Goal: Task Accomplishment & Management: Manage account settings

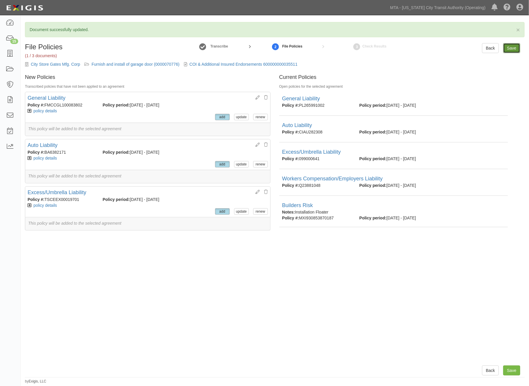
click at [514, 46] on input "Save" at bounding box center [511, 48] width 17 height 10
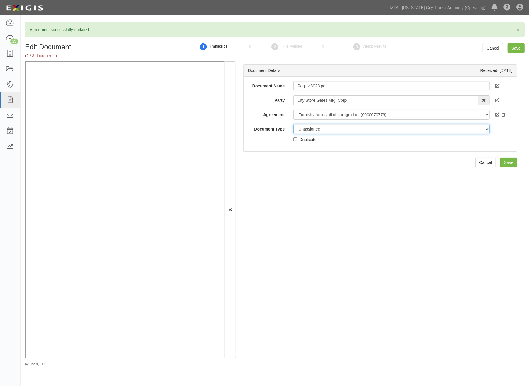
click at [321, 129] on select "Unassigned Binder Cancellation Notice Certificate Contract Endorsement Insuranc…" at bounding box center [392, 129] width 196 height 10
select select "OtherDetail"
click at [294, 124] on select "Unassigned Binder Cancellation Notice Certificate Contract Endorsement Insuranc…" at bounding box center [392, 129] width 196 height 10
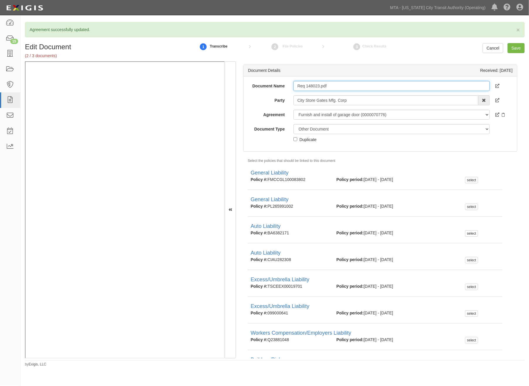
drag, startPoint x: 321, startPoint y: 86, endPoint x: 364, endPoint y: 86, distance: 43.4
click at [364, 86] on input "Req 148023.pdf" at bounding box center [392, 86] width 196 height 10
type input "Req 148023."
click at [512, 49] on input "Save" at bounding box center [516, 48] width 17 height 10
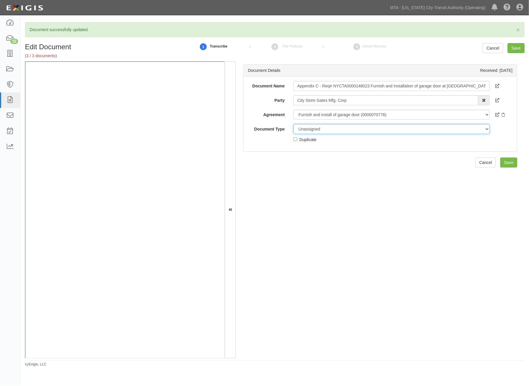
click at [319, 131] on select "Unassigned Binder Cancellation Notice Certificate Contract Endorsement Insuranc…" at bounding box center [392, 129] width 196 height 10
select select "RequirementDetail"
click at [294, 124] on select "Unassigned Binder Cancellation Notice Certificate Contract Endorsement Insuranc…" at bounding box center [392, 129] width 196 height 10
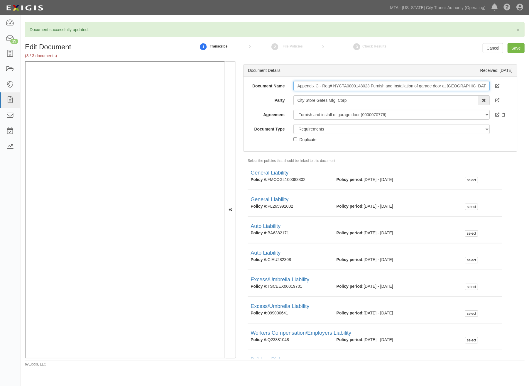
scroll to position [0, 43]
drag, startPoint x: 296, startPoint y: 86, endPoint x: 514, endPoint y: 87, distance: 218.1
click at [514, 87] on div "Document Details Received: 08/19/2025 Document Name Appendix C - Req# NYCTA0000…" at bounding box center [380, 209] width 289 height 297
paste input "600000000035511"
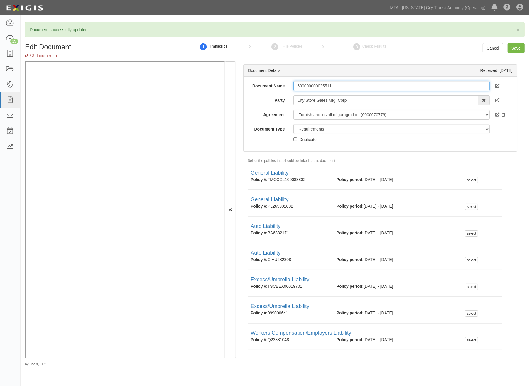
click at [298, 82] on input "600000000035511" at bounding box center [392, 86] width 196 height 10
type input "Requirements for 600000000035511"
click at [515, 48] on input "Save" at bounding box center [516, 48] width 17 height 10
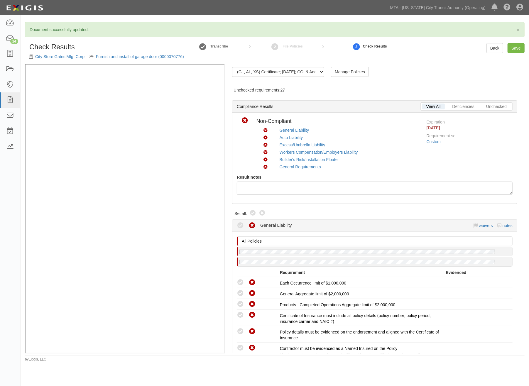
click at [256, 210] on div "Compliant Non-compliant" at bounding box center [256, 214] width 19 height 9
click at [253, 213] on icon at bounding box center [253, 213] width 7 height 7
radio input "true"
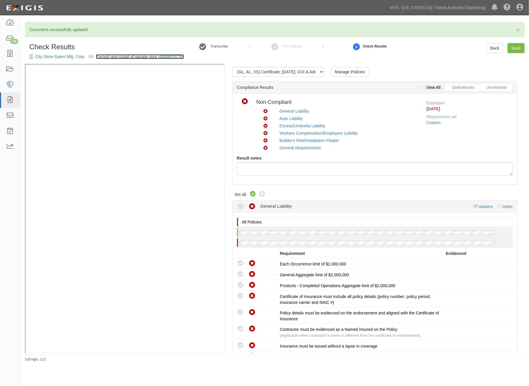
click at [125, 55] on link "Furnish and install of garage door (0000070776)" at bounding box center [140, 56] width 88 height 5
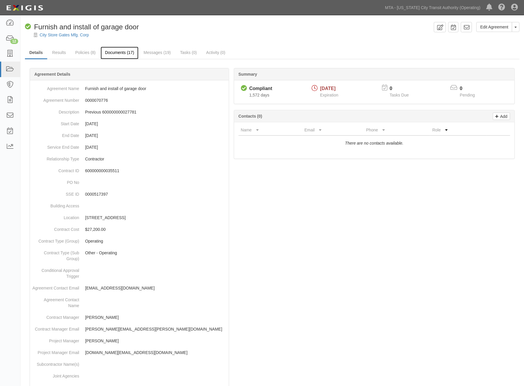
click at [116, 53] on link "Documents (17)" at bounding box center [120, 53] width 38 height 13
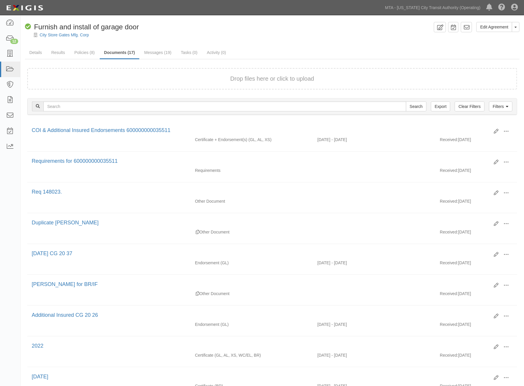
click at [87, 53] on link "Policies (8)" at bounding box center [84, 53] width 29 height 12
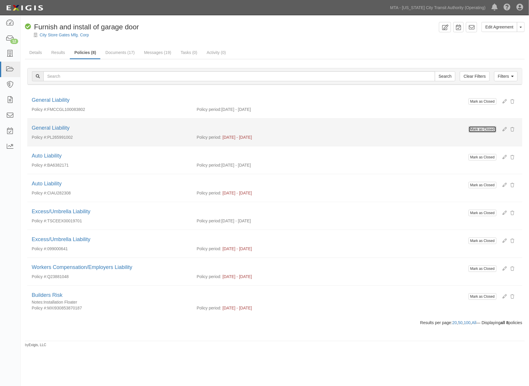
click at [489, 126] on input "Mark as Closed" at bounding box center [483, 129] width 28 height 6
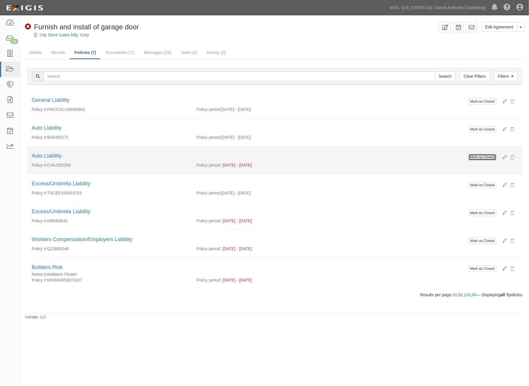
click at [488, 158] on input "Mark as Closed" at bounding box center [483, 157] width 28 height 6
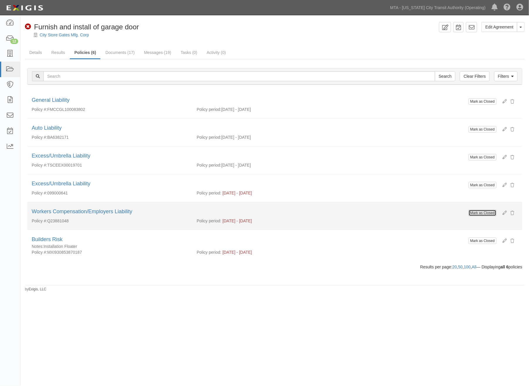
click at [479, 212] on input "Mark as Closed" at bounding box center [483, 213] width 28 height 6
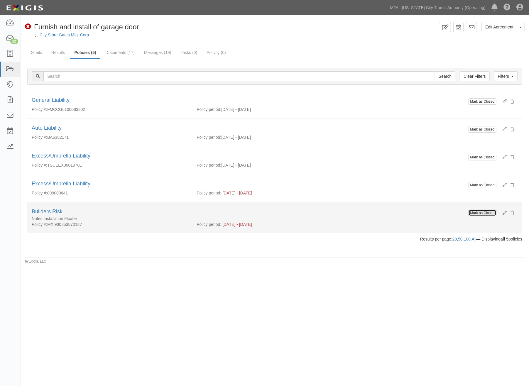
click at [484, 215] on input "Mark as Closed" at bounding box center [483, 213] width 28 height 6
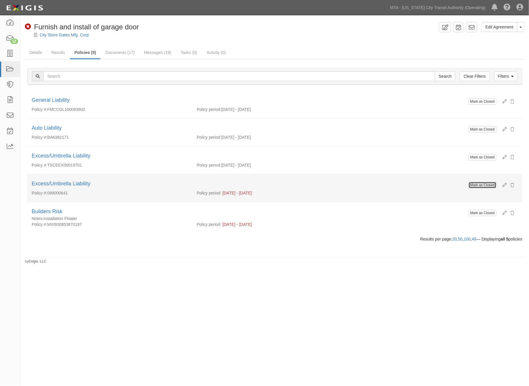
click at [488, 188] on input "Mark as Closed" at bounding box center [483, 185] width 28 height 6
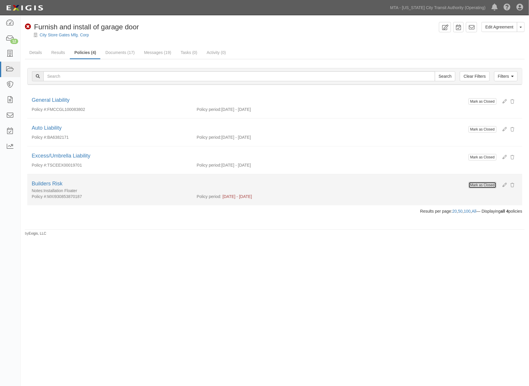
click at [484, 186] on input "Mark as Closed" at bounding box center [483, 185] width 28 height 6
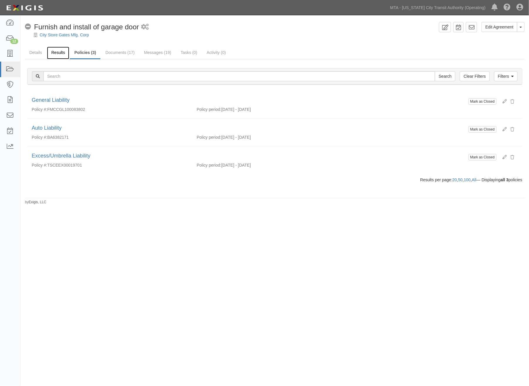
click at [51, 52] on link "Results" at bounding box center [58, 53] width 23 height 13
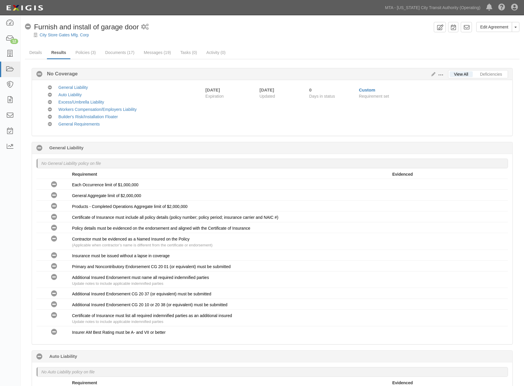
click at [443, 74] on span at bounding box center [441, 75] width 5 height 5
click at [464, 75] on link "Edit Requirements" at bounding box center [468, 73] width 46 height 11
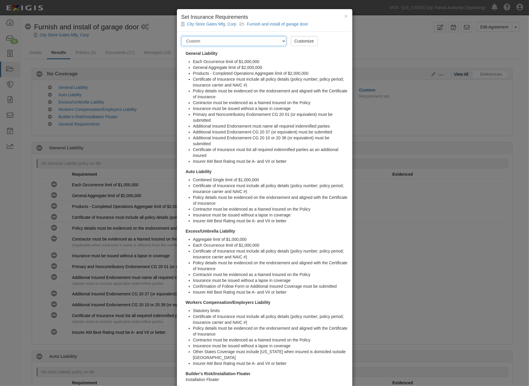
click at [281, 37] on select "-- Select requirement set -- Basic Basic Enhanced Option for Operating Agreemen…" at bounding box center [233, 41] width 105 height 10
select select "7452"
click at [181, 36] on select "-- Select requirement set -- Basic Basic Enhanced Option for Operating Agreemen…" at bounding box center [233, 41] width 105 height 10
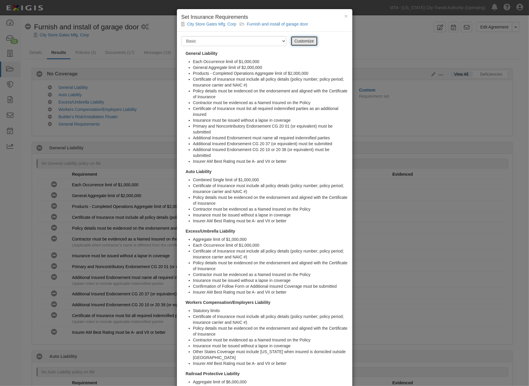
click at [300, 40] on link "Customize" at bounding box center [304, 41] width 27 height 10
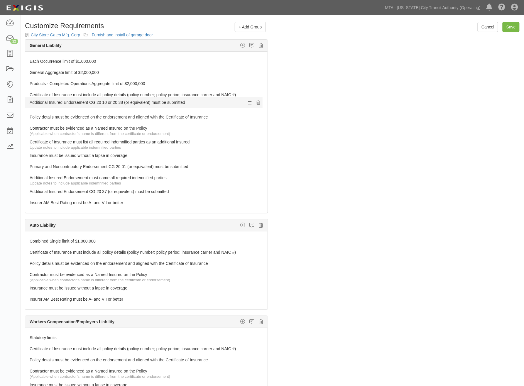
drag, startPoint x: 71, startPoint y: 191, endPoint x: 65, endPoint y: 102, distance: 89.7
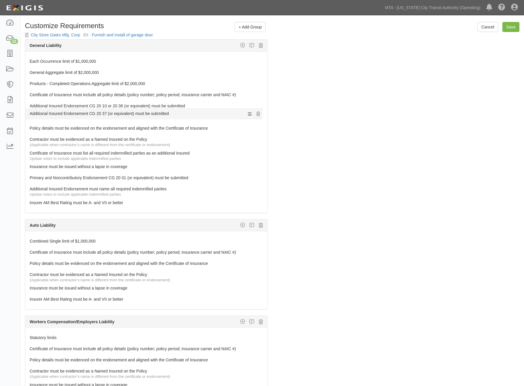
drag, startPoint x: 71, startPoint y: 193, endPoint x: 71, endPoint y: 114, distance: 79.0
click at [75, 110] on div at bounding box center [146, 110] width 242 height 3
click at [101, 104] on link "Additional Insured Endorsement CG 20 10 or 20 38 (or equivalent) must be submit…" at bounding box center [136, 105] width 212 height 8
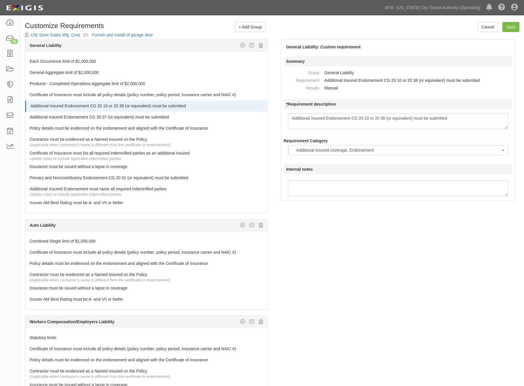
click at [369, 116] on textarea "Additional Insured Endorsement CG 20 10 or 20 38 (or equivalent) must be submit…" at bounding box center [398, 121] width 220 height 16
type textarea "Additional Insured Endorsement CG 20 10 (or equivalent) must be submitted"
drag, startPoint x: 414, startPoint y: 254, endPoint x: 419, endPoint y: 248, distance: 7.7
click at [416, 254] on div "The requirements in red require changes in order to save. General Liability Add…" at bounding box center [273, 227] width 504 height 376
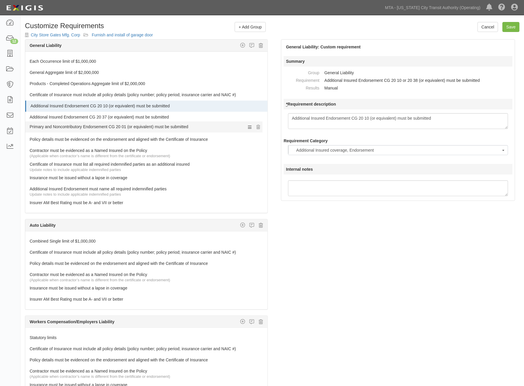
drag, startPoint x: 110, startPoint y: 180, endPoint x: 112, endPoint y: 126, distance: 53.7
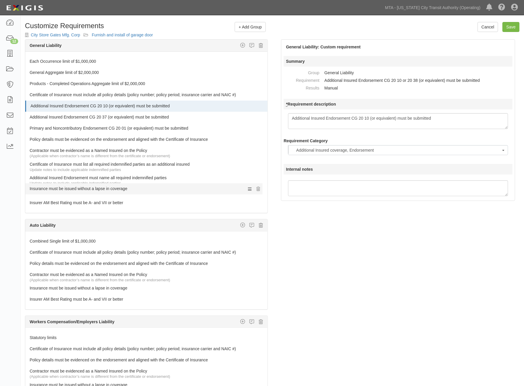
drag, startPoint x: 88, startPoint y: 176, endPoint x: 89, endPoint y: 187, distance: 10.3
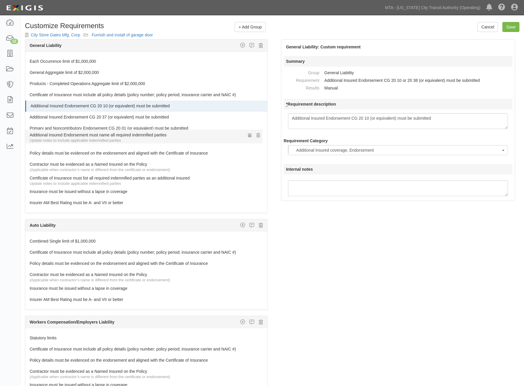
drag, startPoint x: 90, startPoint y: 182, endPoint x: 82, endPoint y: 139, distance: 44.1
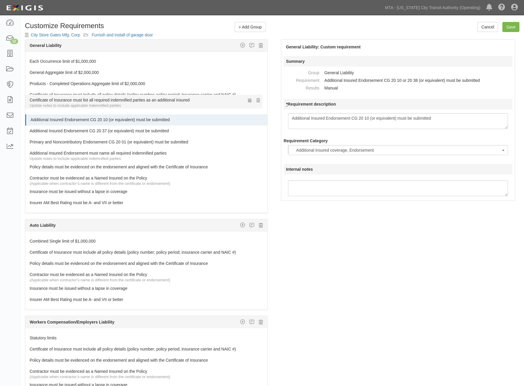
drag, startPoint x: 65, startPoint y: 179, endPoint x: 65, endPoint y: 101, distance: 78.4
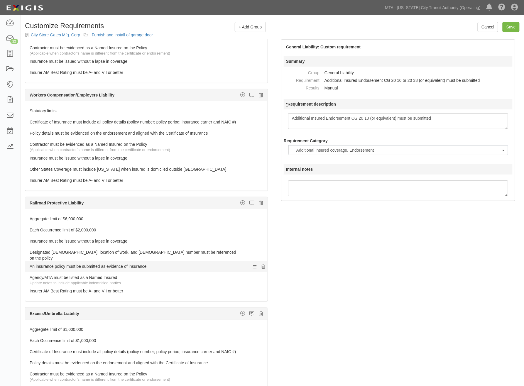
scroll to position [228, 0]
click at [259, 203] on icon at bounding box center [261, 201] width 4 height 5
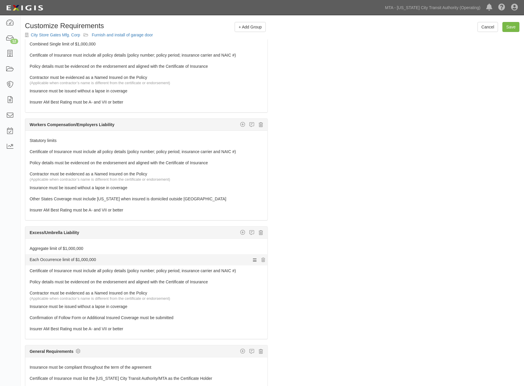
scroll to position [188, 0]
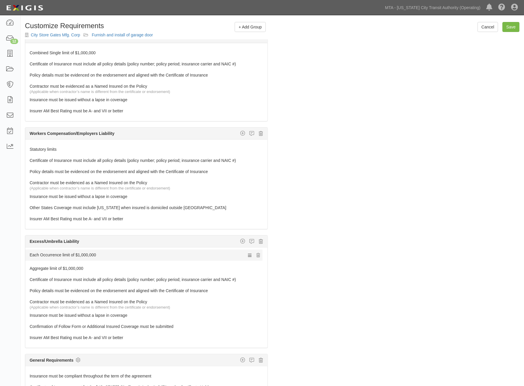
drag, startPoint x: 63, startPoint y: 257, endPoint x: 65, endPoint y: 253, distance: 4.3
click at [64, 257] on link "Each Occurrence limit of $1,000,000" at bounding box center [136, 256] width 212 height 8
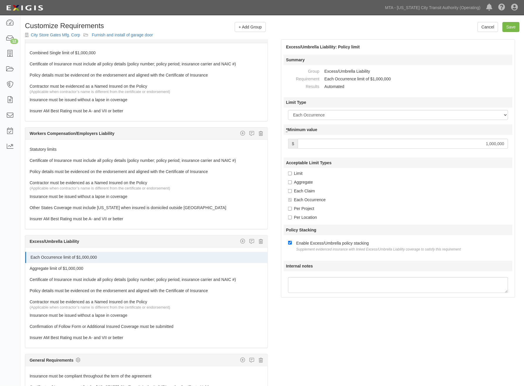
drag, startPoint x: 482, startPoint y: 146, endPoint x: 579, endPoint y: 144, distance: 97.5
click at [524, 144] on html "Toggle navigation Dashboard 12 Inbox Parties Agreements Coverages Documents Mes…" at bounding box center [262, 212] width 524 height 424
type input "2,000,000"
click at [68, 268] on link "Aggregate limit of $1,000,000" at bounding box center [136, 267] width 212 height 8
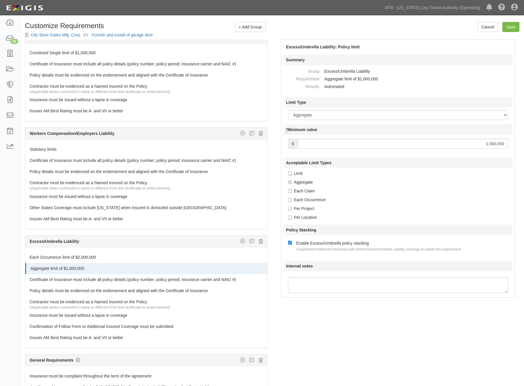
drag, startPoint x: 497, startPoint y: 147, endPoint x: 544, endPoint y: 144, distance: 46.5
click at [524, 144] on html "Toggle navigation Dashboard 12 Inbox Parties Agreements Coverages Documents Mes…" at bounding box center [262, 212] width 524 height 424
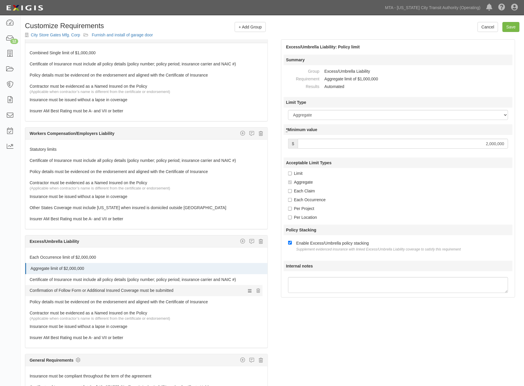
drag, startPoint x: 85, startPoint y: 316, endPoint x: 84, endPoint y: 289, distance: 26.7
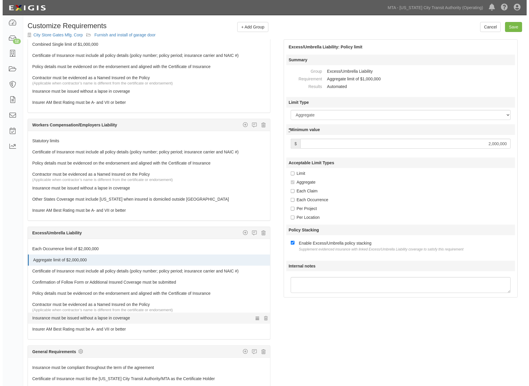
scroll to position [200, 0]
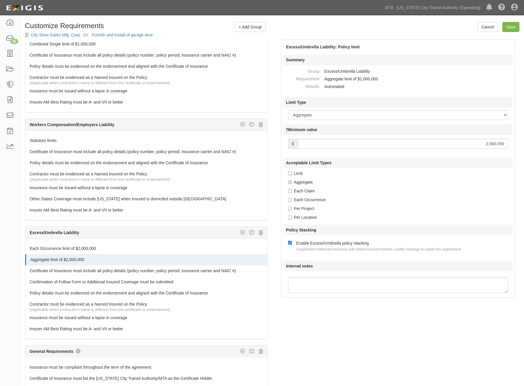
type input "2,000,000"
click at [78, 350] on icon at bounding box center [78, 351] width 5 height 5
checkbox input "true"
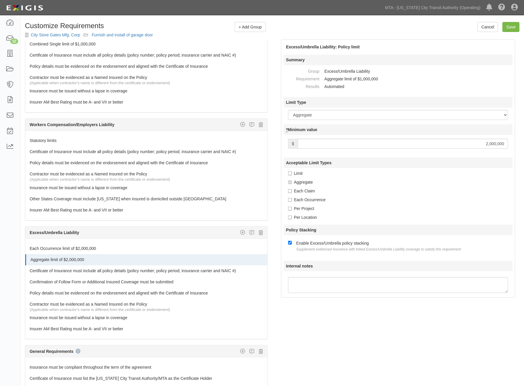
checkbox input "true"
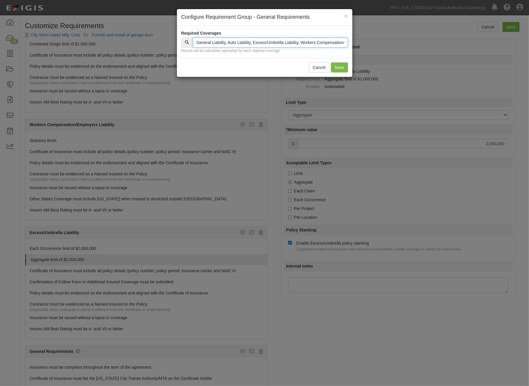
click at [201, 39] on input "text" at bounding box center [270, 43] width 155 height 10
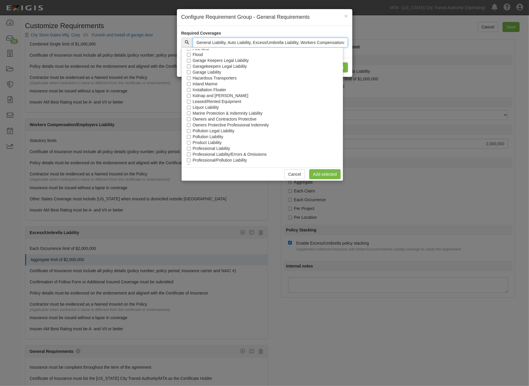
scroll to position [265, 0]
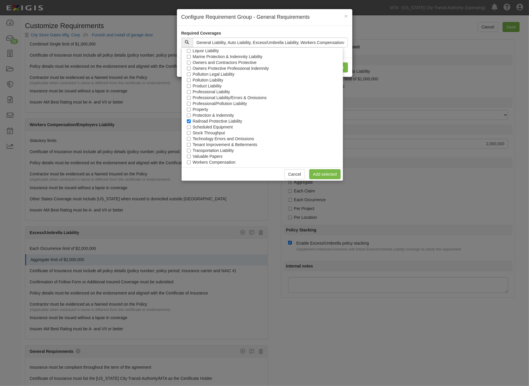
click at [213, 117] on label "Protection & Indemnity" at bounding box center [213, 115] width 41 height 6
click at [191, 117] on input "Protection & Indemnity" at bounding box center [189, 116] width 4 height 4
checkbox input "true"
click at [232, 119] on label "Railroad Protective Liability" at bounding box center [218, 121] width 50 height 6
click at [191, 119] on input "Railroad Protective Liability" at bounding box center [189, 121] width 4 height 4
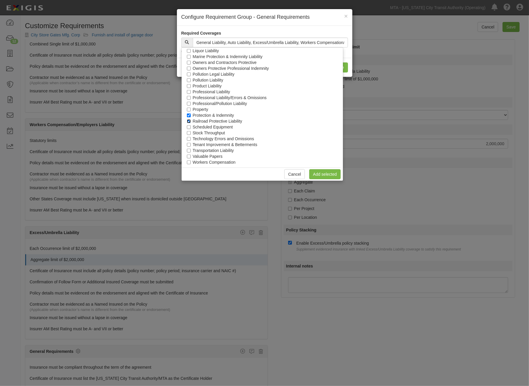
checkbox input "false"
click at [228, 115] on label "Protection & Indemnity" at bounding box center [213, 115] width 41 height 6
click at [191, 115] on input "Protection & Indemnity" at bounding box center [189, 116] width 4 height 4
checkbox input "false"
click at [326, 178] on link "Add selected" at bounding box center [324, 174] width 31 height 10
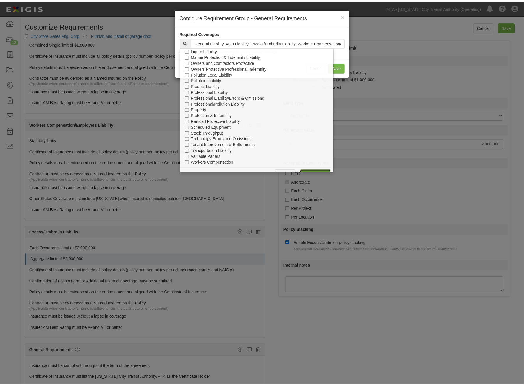
scroll to position [605, 0]
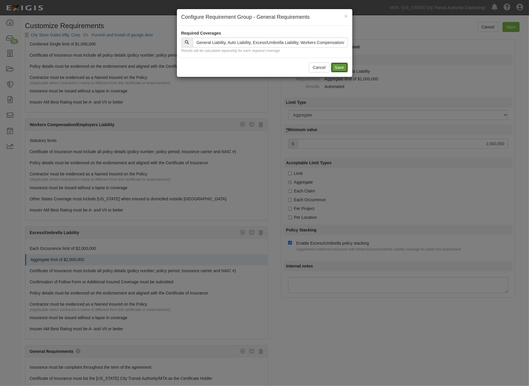
click at [336, 66] on button "Save" at bounding box center [339, 68] width 17 height 10
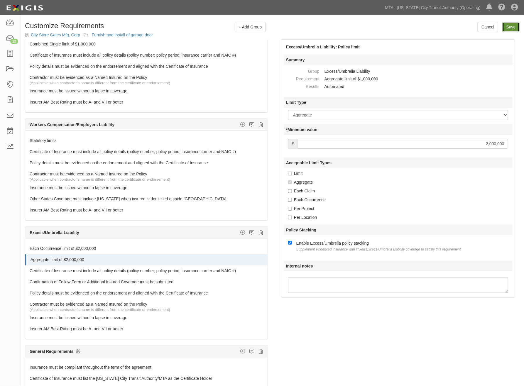
click at [511, 26] on input "Save" at bounding box center [511, 27] width 17 height 10
type input "2000000"
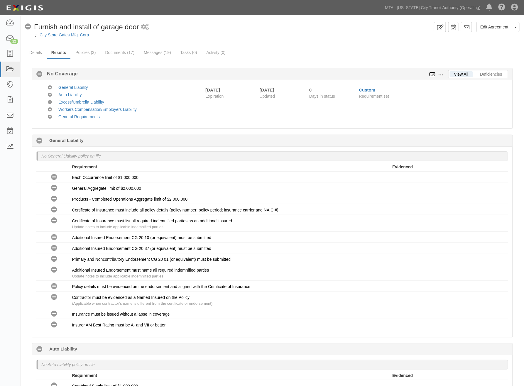
click at [434, 73] on icon at bounding box center [432, 75] width 6 height 4
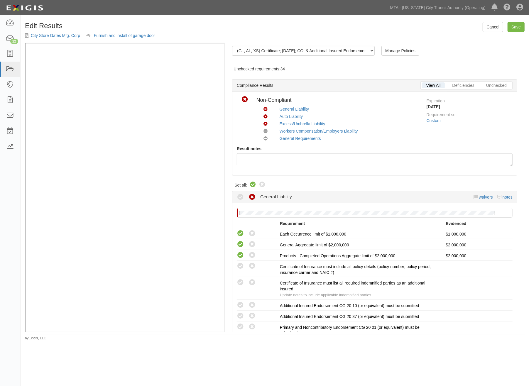
click at [253, 186] on icon at bounding box center [253, 184] width 7 height 7
radio input "true"
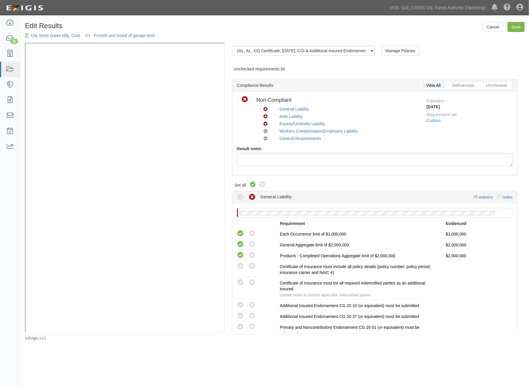
radio input "true"
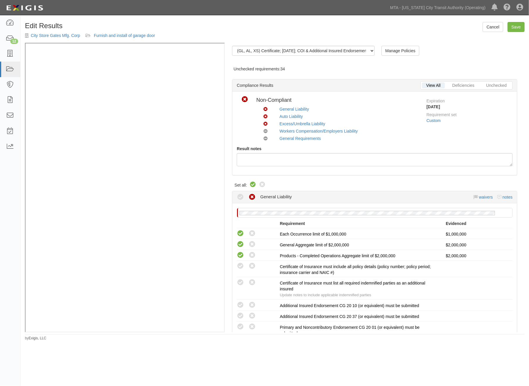
radio input "true"
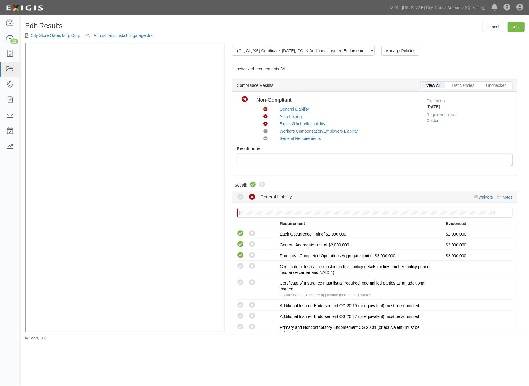
radio input "true"
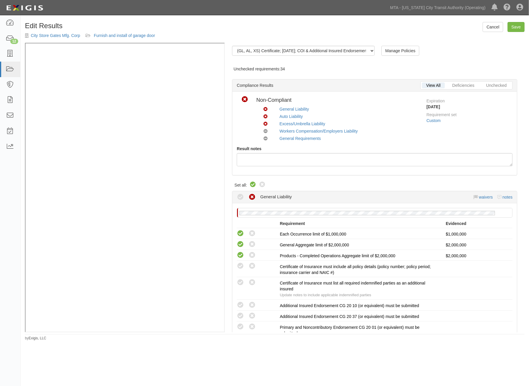
radio input "true"
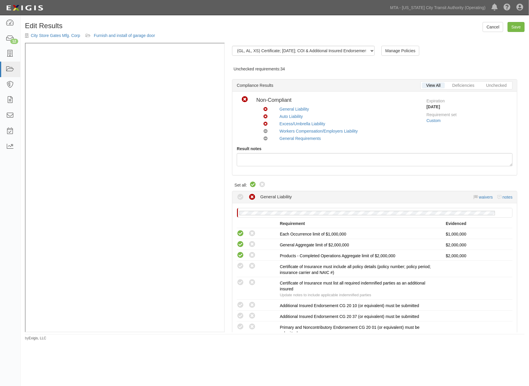
radio input "true"
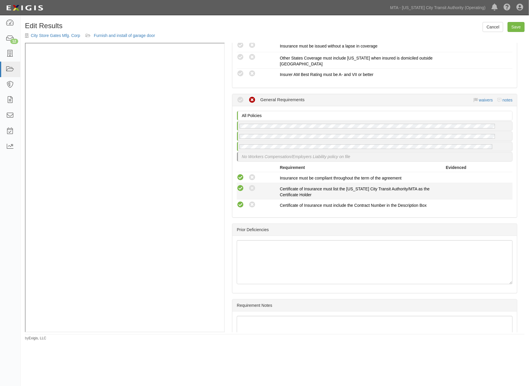
scroll to position [783, 0]
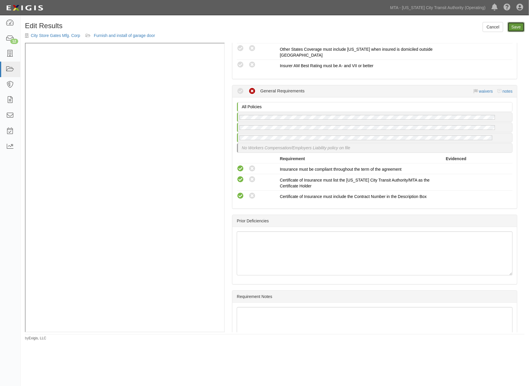
click at [517, 26] on link "Save" at bounding box center [516, 27] width 17 height 10
radio input "true"
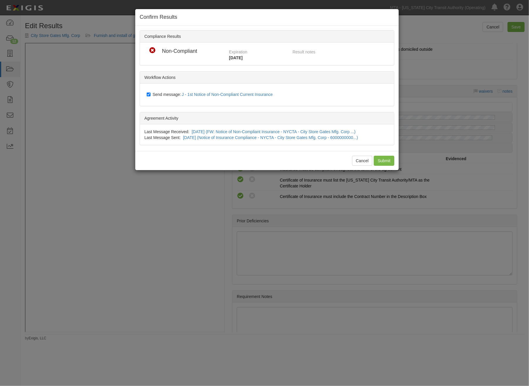
click at [154, 92] on span "Send message: J - 1st Notice of Non-Compliant Current Insurance" at bounding box center [214, 94] width 123 height 5
click at [151, 92] on input "Send message: J - 1st Notice of Non-Compliant Current Insurance" at bounding box center [149, 94] width 4 height 5
checkbox input "false"
click at [386, 164] on input "Submit" at bounding box center [384, 161] width 21 height 10
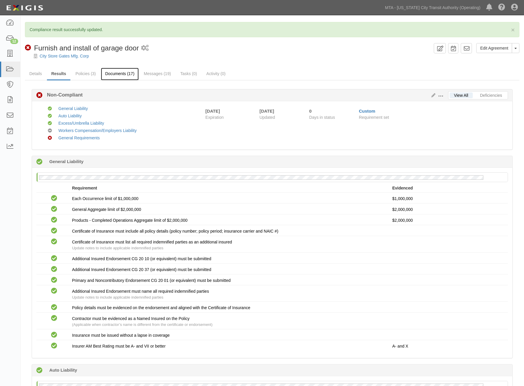
click at [115, 74] on link "Documents (17)" at bounding box center [120, 74] width 38 height 13
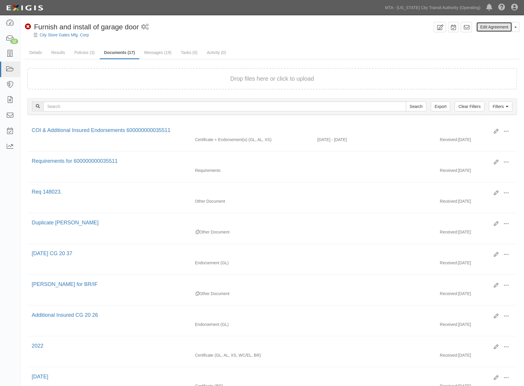
click at [494, 28] on link "Edit Agreement" at bounding box center [495, 27] width 36 height 10
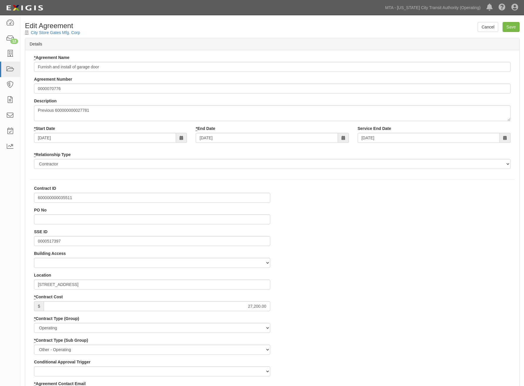
select select
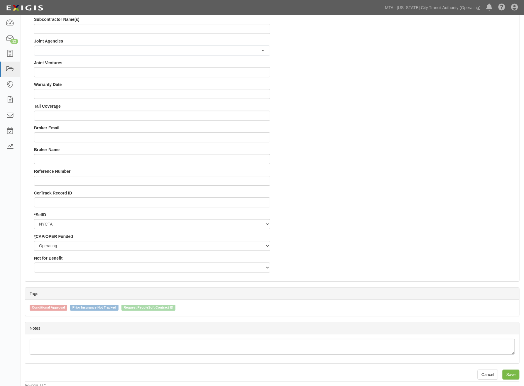
scroll to position [497, 0]
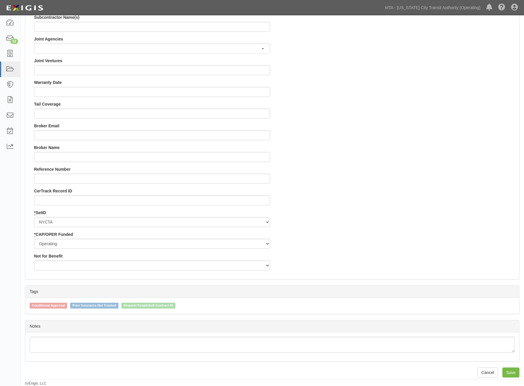
click at [58, 305] on span "Conditional Approval" at bounding box center [49, 306] width 38 height 6
click at [28, 305] on input "Conditional Approval" at bounding box center [26, 306] width 4 height 4
checkbox input "true"
click at [509, 369] on input "Save" at bounding box center [511, 373] width 17 height 10
type input "27200.00"
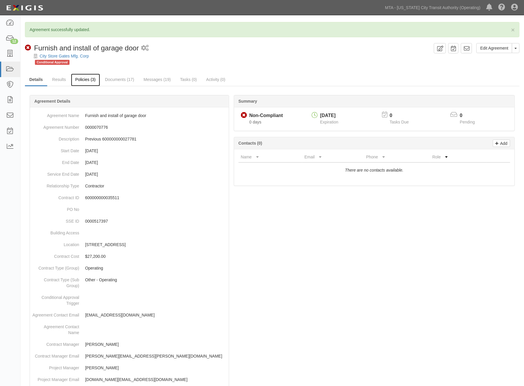
click at [81, 81] on link "Policies (3)" at bounding box center [85, 80] width 29 height 13
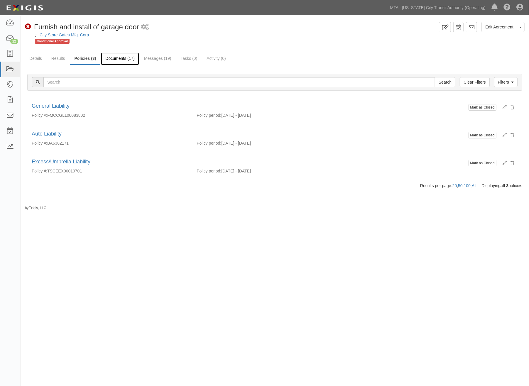
click at [122, 62] on link "Documents (17)" at bounding box center [120, 59] width 38 height 13
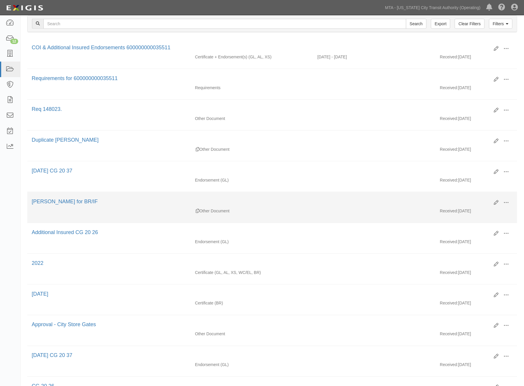
scroll to position [98, 0]
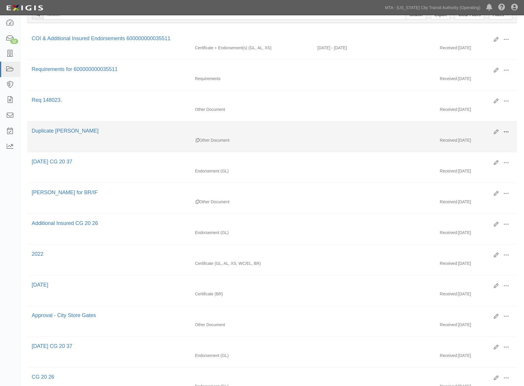
click at [509, 133] on span at bounding box center [506, 131] width 5 height 5
click at [470, 163] on link "Archive" at bounding box center [478, 162] width 46 height 11
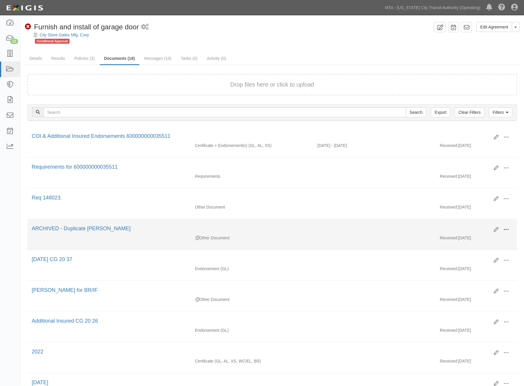
click at [505, 228] on span at bounding box center [506, 229] width 5 height 5
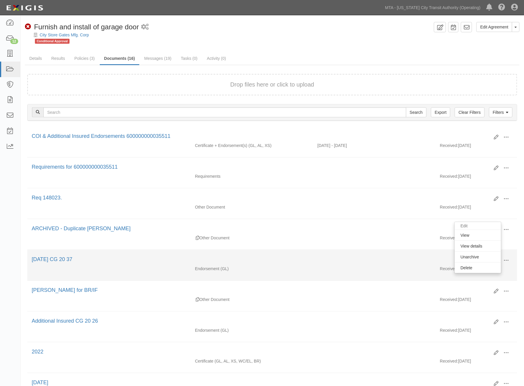
click at [417, 272] on div "Endorsement (GL) Received: [DATE]" at bounding box center [272, 270] width 490 height 9
click at [504, 262] on span at bounding box center [506, 260] width 5 height 5
drag, startPoint x: 463, startPoint y: 294, endPoint x: 460, endPoint y: 292, distance: 3.7
click at [463, 294] on link "Archive" at bounding box center [478, 291] width 46 height 11
click at [503, 260] on button at bounding box center [506, 261] width 13 height 10
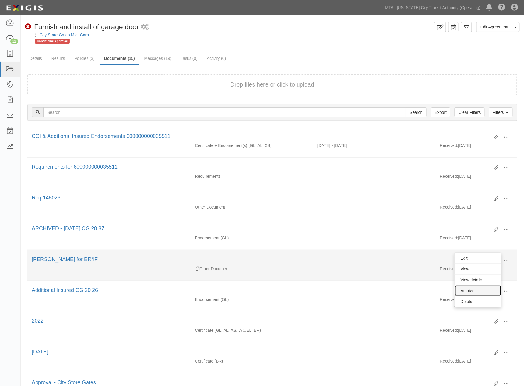
drag, startPoint x: 463, startPoint y: 293, endPoint x: 457, endPoint y: 292, distance: 5.9
click at [463, 293] on link "Archive" at bounding box center [478, 291] width 46 height 11
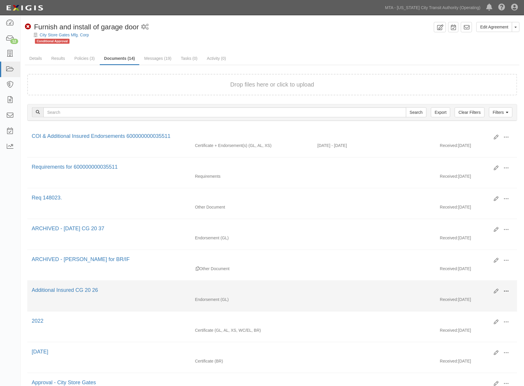
click at [508, 294] on span at bounding box center [506, 291] width 5 height 5
click at [466, 323] on link "Archive" at bounding box center [478, 321] width 46 height 11
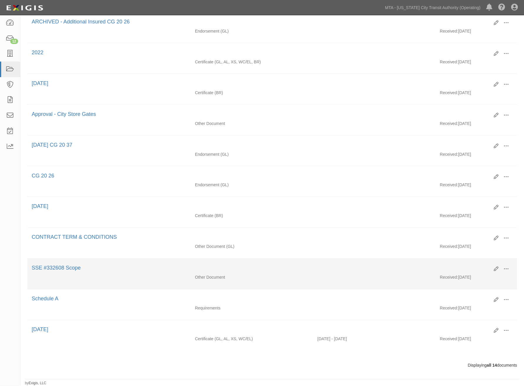
scroll to position [216, 0]
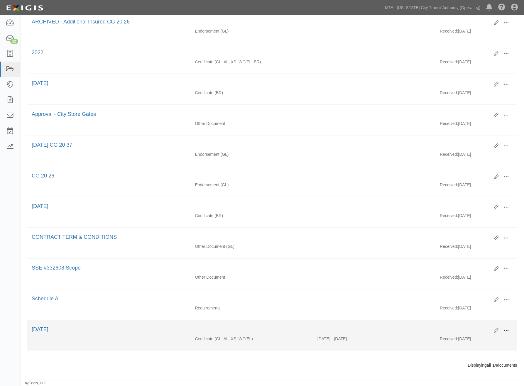
click at [510, 326] on button at bounding box center [506, 331] width 13 height 10
click at [465, 359] on link "Archive" at bounding box center [478, 361] width 46 height 11
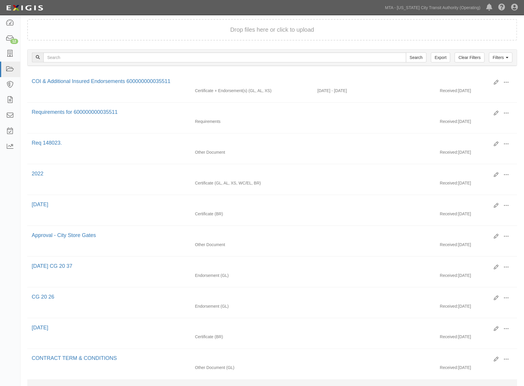
scroll to position [185, 0]
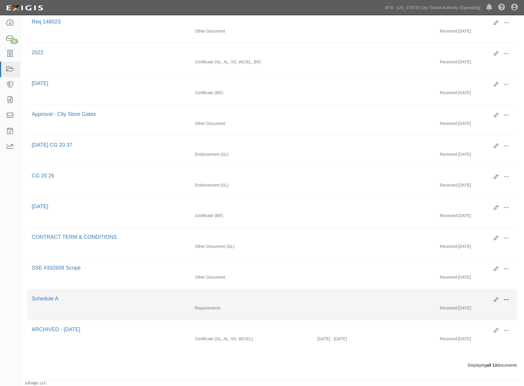
click at [505, 298] on span at bounding box center [506, 300] width 5 height 5
click at [470, 326] on link "Archive" at bounding box center [478, 330] width 46 height 11
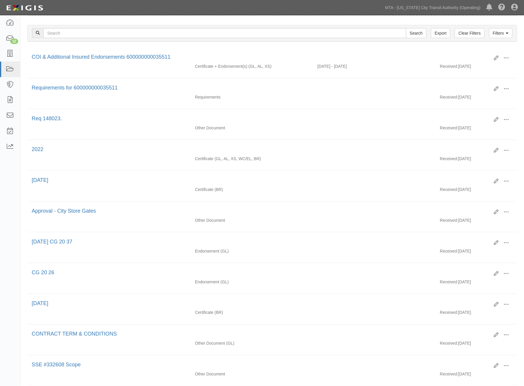
scroll to position [153, 0]
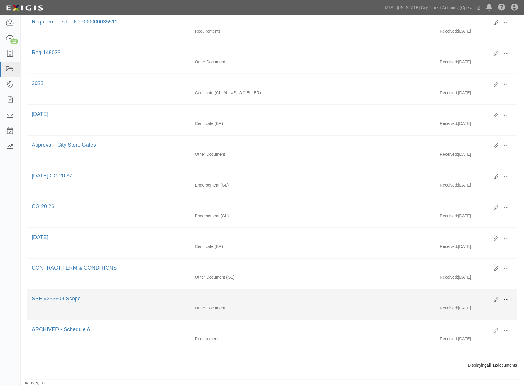
click at [509, 298] on span at bounding box center [506, 300] width 5 height 5
click at [467, 329] on link "Archive" at bounding box center [478, 330] width 46 height 11
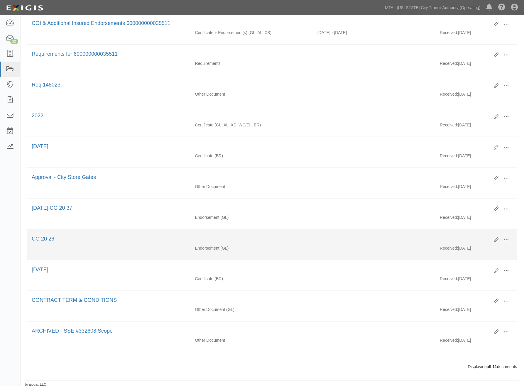
scroll to position [122, 0]
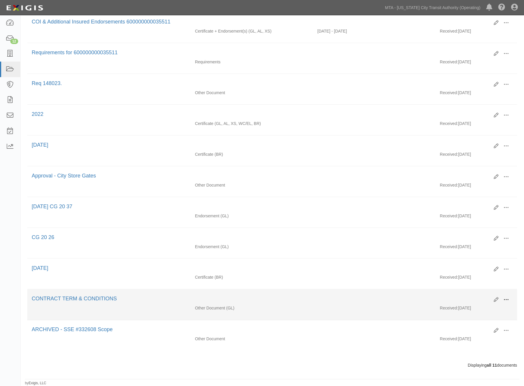
click at [505, 298] on span at bounding box center [506, 300] width 5 height 5
click at [463, 330] on link "Archive" at bounding box center [478, 330] width 46 height 11
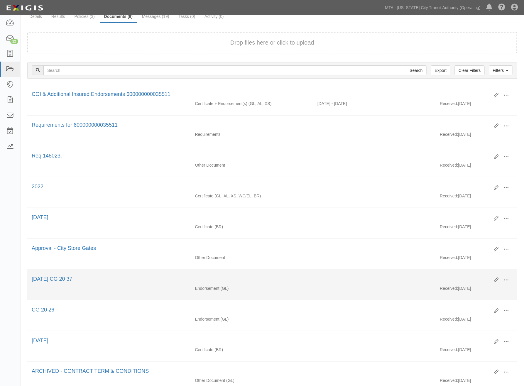
scroll to position [90, 0]
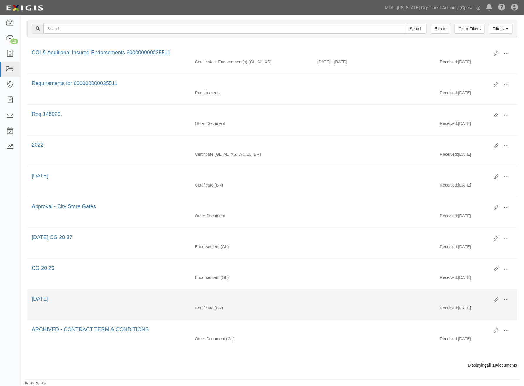
click at [506, 296] on button at bounding box center [506, 301] width 13 height 10
click at [464, 327] on link "Archive" at bounding box center [478, 330] width 46 height 11
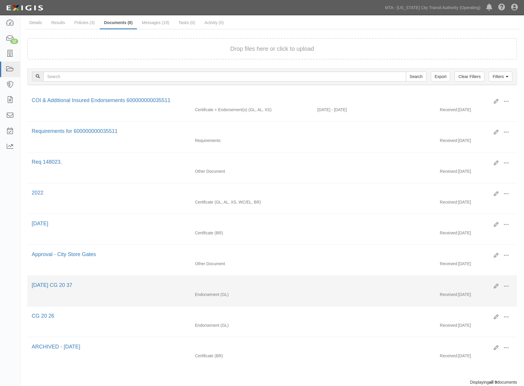
scroll to position [59, 0]
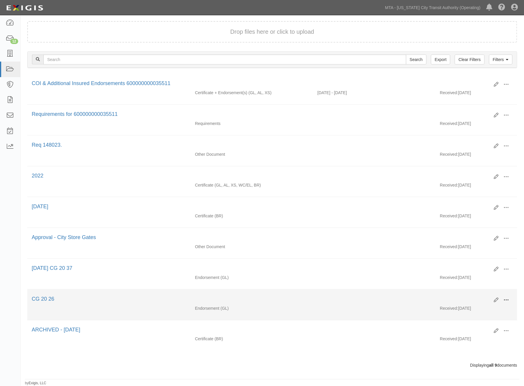
click at [505, 298] on span at bounding box center [506, 300] width 5 height 5
click at [467, 330] on link "Archive" at bounding box center [478, 330] width 46 height 11
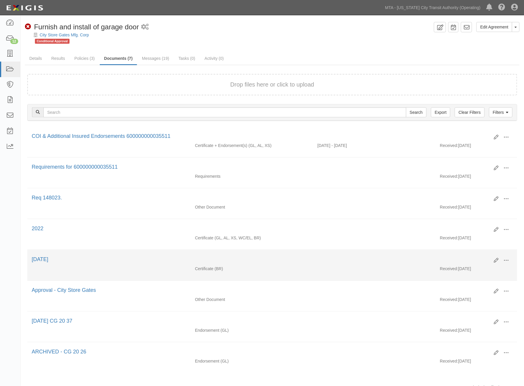
scroll to position [27, 0]
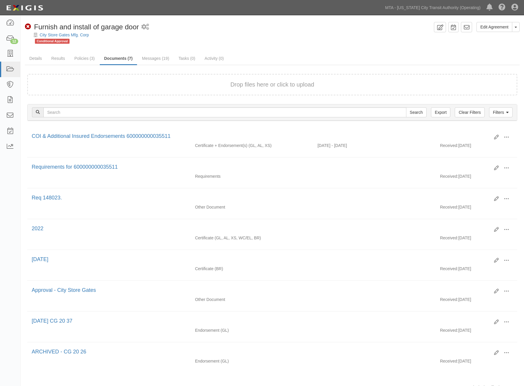
scroll to position [25, 0]
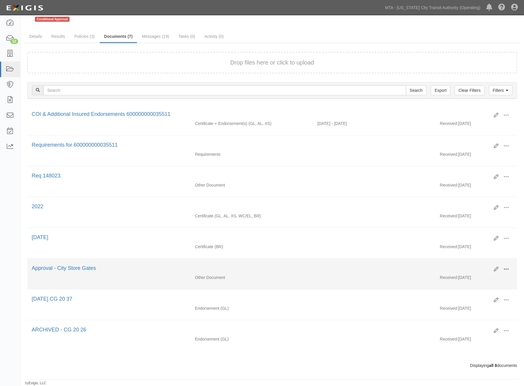
click at [508, 268] on span at bounding box center [506, 269] width 5 height 5
click at [471, 299] on link "Archive" at bounding box center [478, 299] width 46 height 11
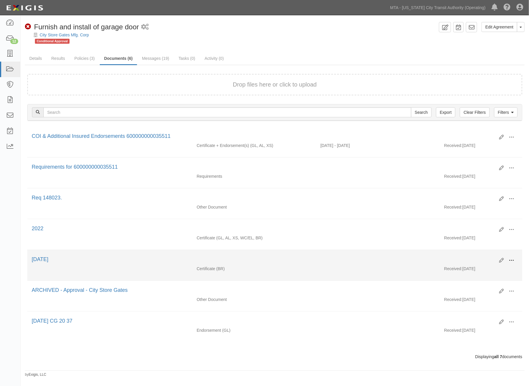
click at [515, 259] on button at bounding box center [511, 261] width 13 height 10
click at [473, 291] on link "Archive" at bounding box center [483, 291] width 46 height 11
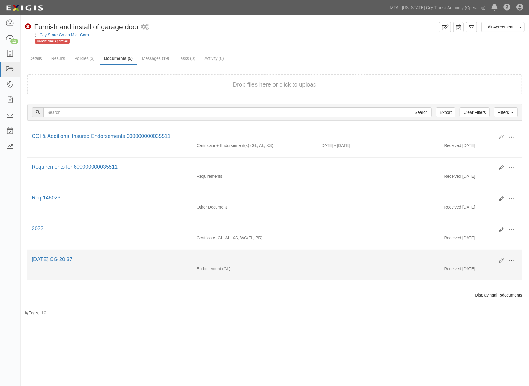
click at [514, 262] on span at bounding box center [511, 260] width 5 height 5
click at [473, 291] on link "Archive" at bounding box center [483, 291] width 46 height 11
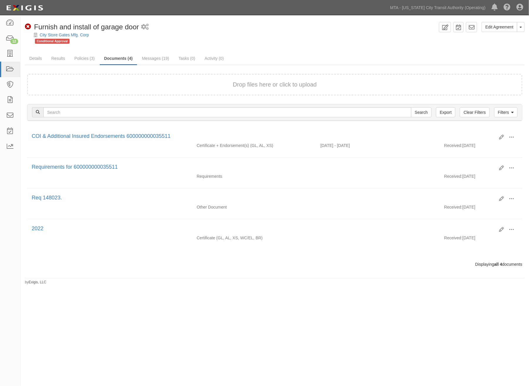
drag, startPoint x: 453, startPoint y: 365, endPoint x: 335, endPoint y: 117, distance: 274.5
click at [454, 363] on div "Edit Agreement Toggle Agreement Dropdown View Audit Trail Archive Agreement Sen…" at bounding box center [264, 192] width 529 height 348
click at [6, 71] on icon at bounding box center [10, 69] width 8 height 7
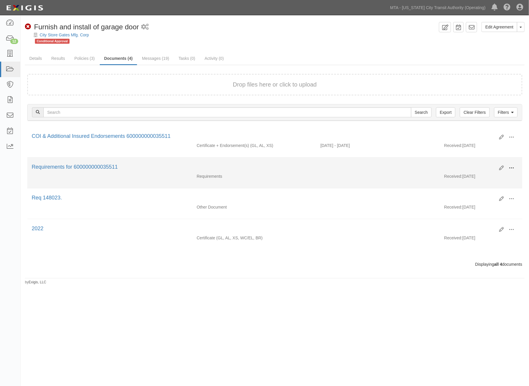
click at [512, 168] on span at bounding box center [511, 168] width 5 height 5
click at [466, 175] on link "View" at bounding box center [483, 176] width 46 height 11
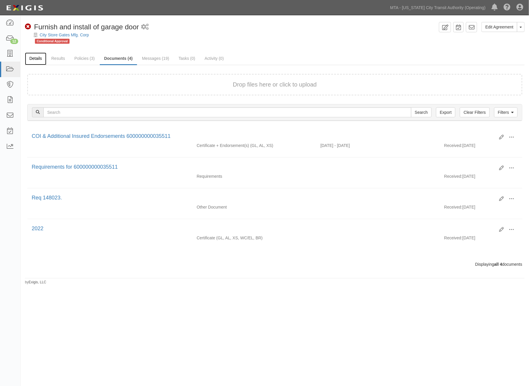
click at [36, 58] on link "Details" at bounding box center [35, 59] width 21 height 13
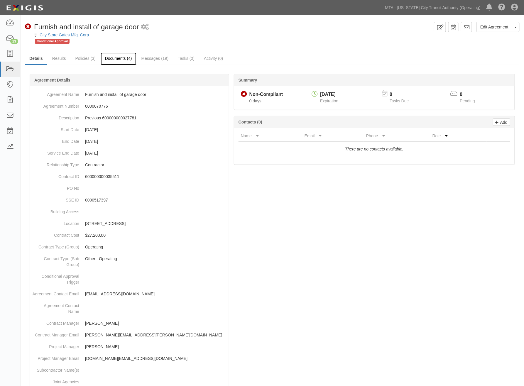
click at [109, 57] on link "Documents (4)" at bounding box center [119, 59] width 36 height 13
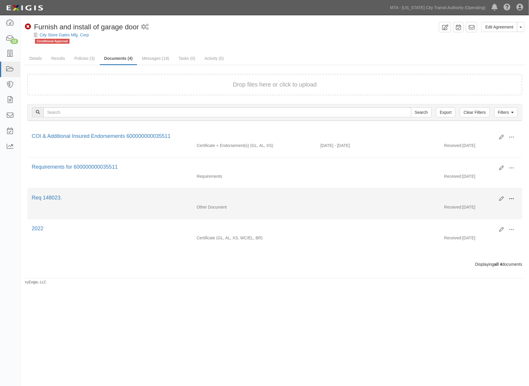
click at [511, 199] on span at bounding box center [511, 198] width 5 height 5
click at [469, 207] on link "View" at bounding box center [483, 207] width 46 height 11
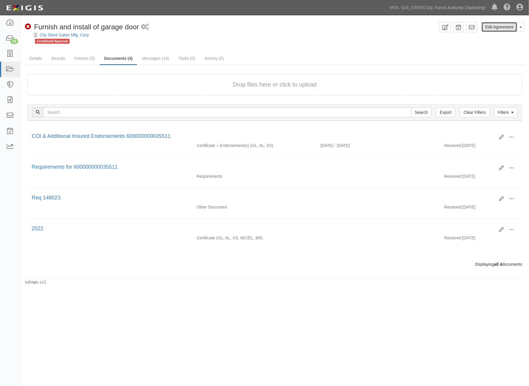
click at [499, 27] on link "Edit Agreement" at bounding box center [500, 27] width 36 height 10
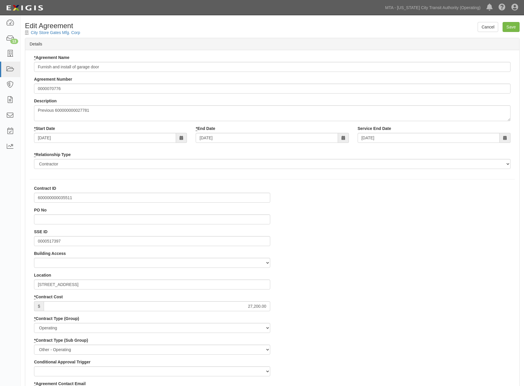
select select
click at [43, 94] on div "* Agreement Name [PERSON_NAME] and install of garage door Agreement Number 0000…" at bounding box center [273, 114] width 486 height 119
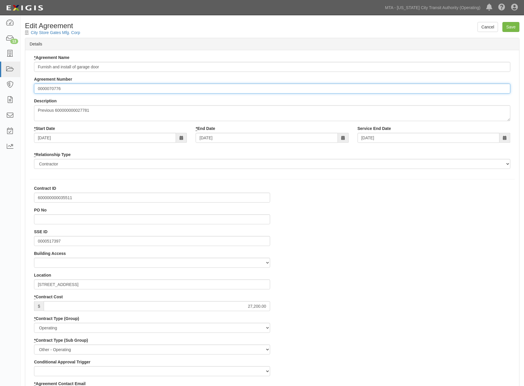
click at [44, 89] on input "0000070776" at bounding box center [272, 89] width 477 height 10
type input "REQ No. 0000148023"
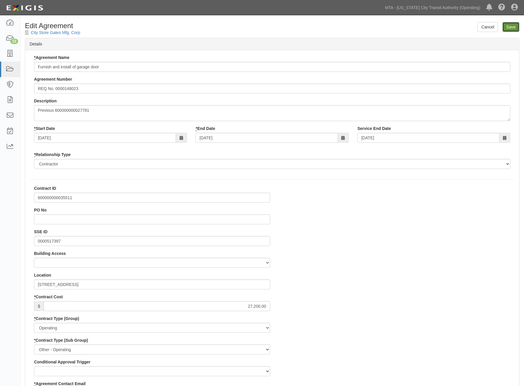
click at [510, 26] on input "Save" at bounding box center [511, 27] width 17 height 10
type input "27200.00"
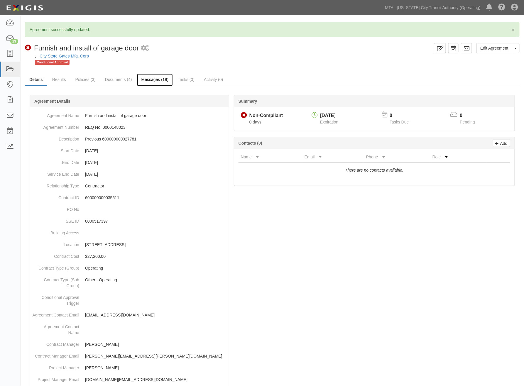
click at [150, 79] on link "Messages (19)" at bounding box center [155, 80] width 36 height 13
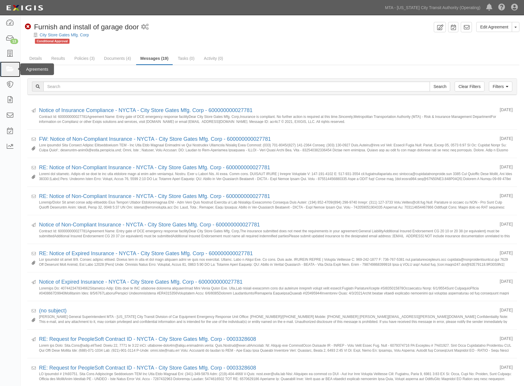
drag, startPoint x: 11, startPoint y: 73, endPoint x: 15, endPoint y: 72, distance: 4.4
click at [11, 73] on icon at bounding box center [10, 69] width 8 height 7
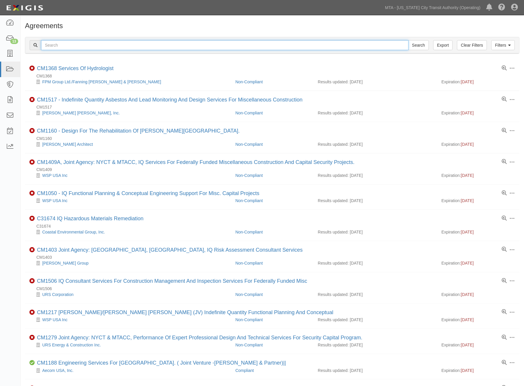
paste input "71047-INS801"
type input "71047-INS801"
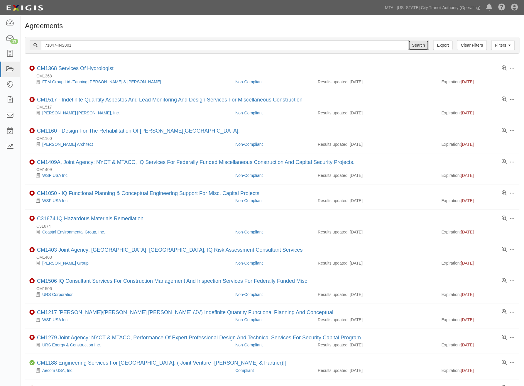
click at [418, 45] on input "Search" at bounding box center [419, 45] width 21 height 10
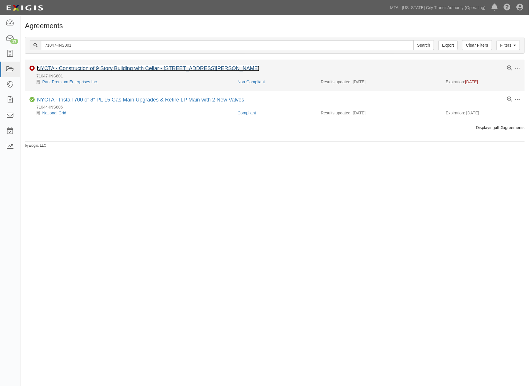
click at [124, 68] on link "NYCTA - Construction of 9 Story Building with Cellar - [STREET_ADDRESS][PERSON_…" at bounding box center [148, 68] width 222 height 6
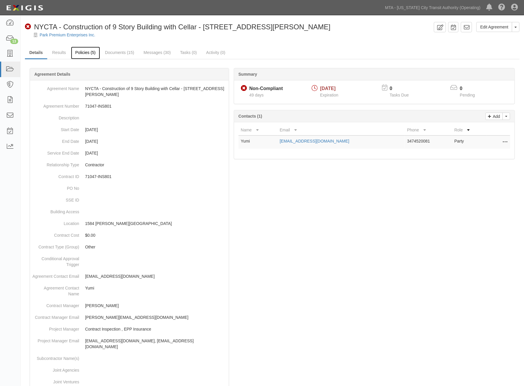
click at [86, 54] on link "Policies (5)" at bounding box center [85, 53] width 29 height 13
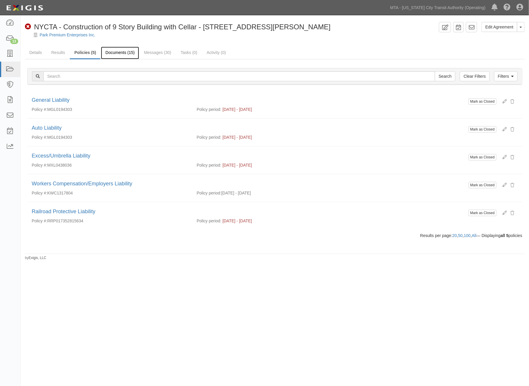
click at [131, 53] on link "Documents (15)" at bounding box center [120, 53] width 38 height 13
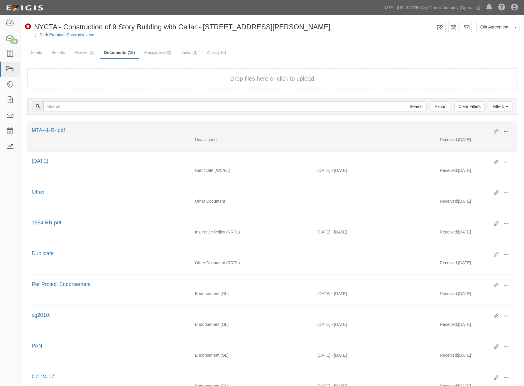
click at [509, 129] on span at bounding box center [506, 131] width 5 height 5
click at [474, 128] on link "Edit" at bounding box center [478, 129] width 46 height 11
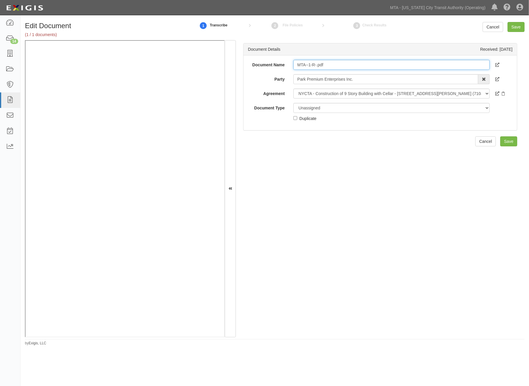
drag, startPoint x: 327, startPoint y: 62, endPoint x: 278, endPoint y: 62, distance: 49.0
click at [278, 62] on div "Document Name MTA--1-R-.pdf" at bounding box center [381, 65] width 274 height 10
type input "7.1.26"
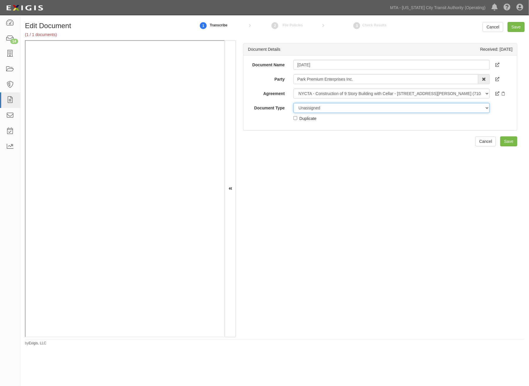
click at [338, 109] on select "Unassigned Binder Cancellation Notice Certificate Contract Endorsement Insuranc…" at bounding box center [392, 108] width 196 height 10
click at [294, 103] on select "Unassigned Binder Cancellation Notice Certificate Contract Endorsement Insuranc…" at bounding box center [392, 108] width 196 height 10
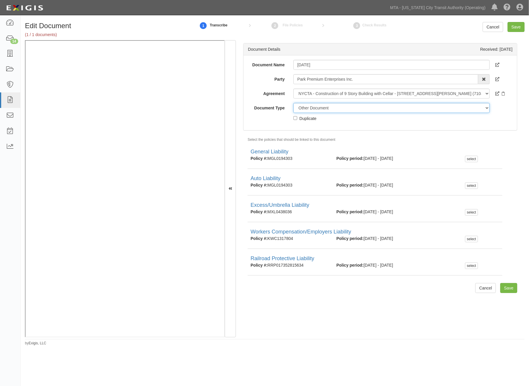
click at [306, 106] on select "Unassigned Binder Cancellation Notice Certificate Contract Endorsement Insuranc…" at bounding box center [392, 108] width 196 height 10
select select "CertificateDetail"
click at [294, 103] on select "Unassigned Binder Cancellation Notice Certificate Contract Endorsement Insuranc…" at bounding box center [392, 108] width 196 height 10
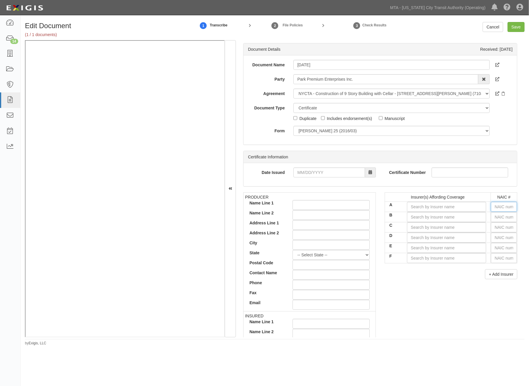
click at [497, 208] on input "text" at bounding box center [504, 207] width 26 height 10
type input "36404"
type input "3"
type input "37907"
type input "379"
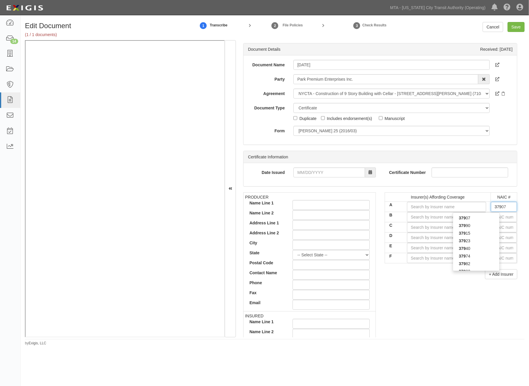
type input "37974"
type input "3797"
type input "37974"
click at [491, 219] on div "37974" at bounding box center [476, 218] width 46 height 8
type input "Mt. Hawley Insurance Company (A+ XIV Rating)"
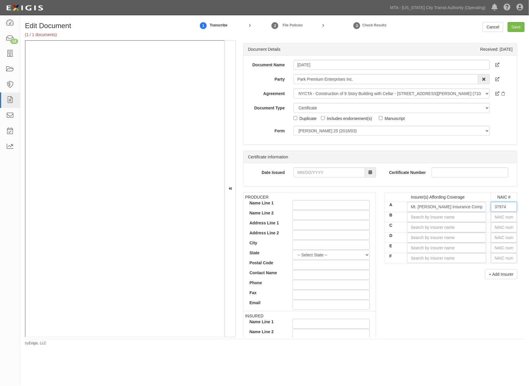
type input "37974"
click at [499, 219] on input "text" at bounding box center [504, 217] width 26 height 10
type input "25232"
type input "25"
type input "25089"
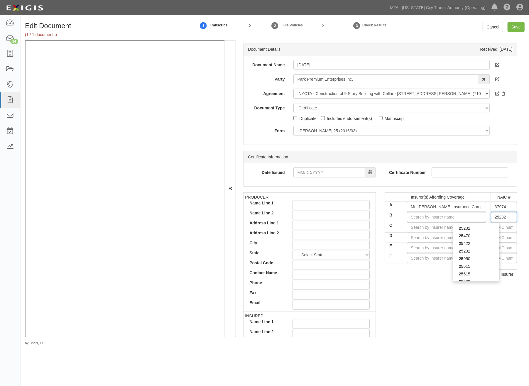
type input "250"
type input "25011"
type input "2501"
type input "25011"
drag, startPoint x: 488, startPoint y: 231, endPoint x: 444, endPoint y: 242, distance: 44.9
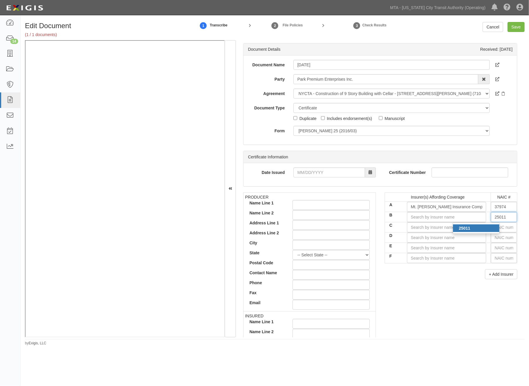
click at [487, 231] on div "25011" at bounding box center [476, 229] width 46 height 8
type input "Wesco Insurance Company (A- XV Rating)"
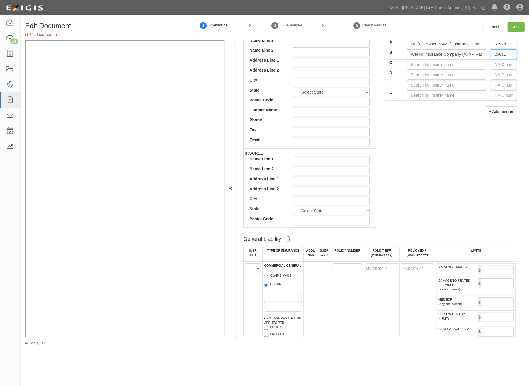
scroll to position [261, 0]
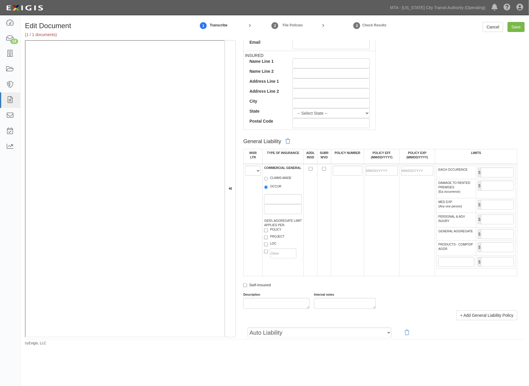
type input "25011"
click at [251, 170] on select "A B C D E F" at bounding box center [253, 171] width 16 height 10
select select "A"
click at [245, 167] on select "A B C D E F" at bounding box center [253, 171] width 16 height 10
click at [278, 187] on label "OCCUR" at bounding box center [272, 187] width 17 height 6
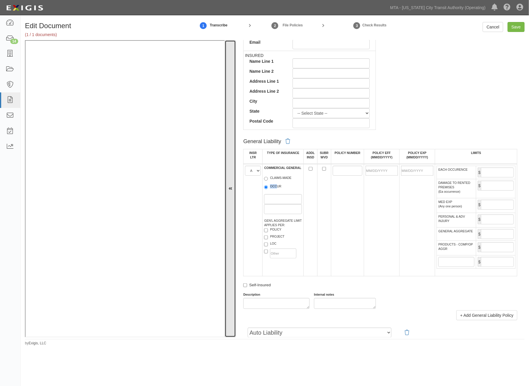
click at [233, 186] on button at bounding box center [230, 188] width 11 height 297
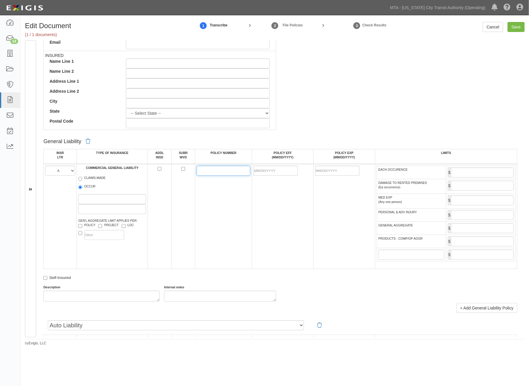
click at [236, 170] on input "POLICY NUMBER" at bounding box center [224, 171] width 54 height 10
type input "MGL0194303"
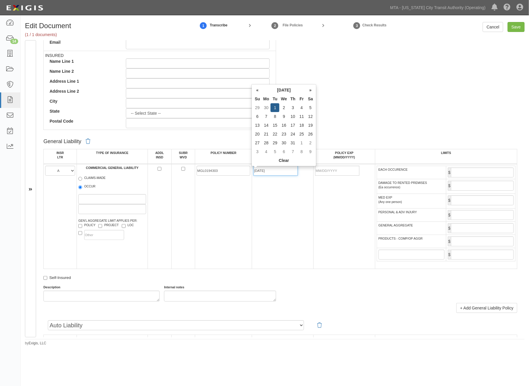
type input "07/01/2025"
type input "07/01/2026"
click at [324, 293] on div "Description Internal notes" at bounding box center [280, 293] width 483 height 16
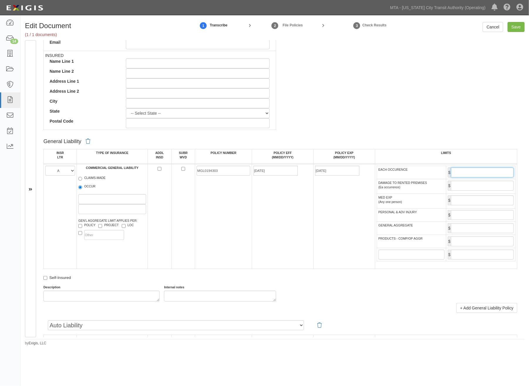
click at [473, 173] on input "EACH OCCURENCE" at bounding box center [482, 173] width 63 height 10
type input "2,000,000"
click at [476, 230] on input "GENERAL AGGREGATE" at bounding box center [482, 228] width 63 height 10
type input "4,000,000"
click at [473, 245] on input "PRODUCTS - COMP/OP AGGR" at bounding box center [482, 242] width 63 height 10
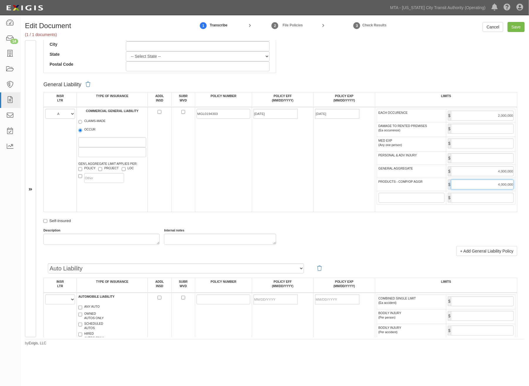
scroll to position [456, 0]
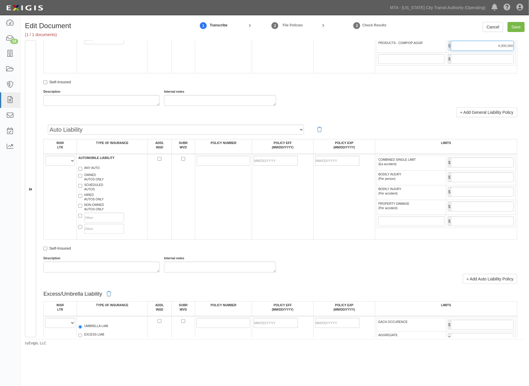
type input "4,000,000"
click at [60, 166] on select "A B C D E F" at bounding box center [60, 161] width 30 height 10
select select "A"
click at [45, 163] on select "A B C D E F" at bounding box center [60, 161] width 30 height 10
click at [92, 172] on label "ANY AUTO" at bounding box center [88, 169] width 21 height 6
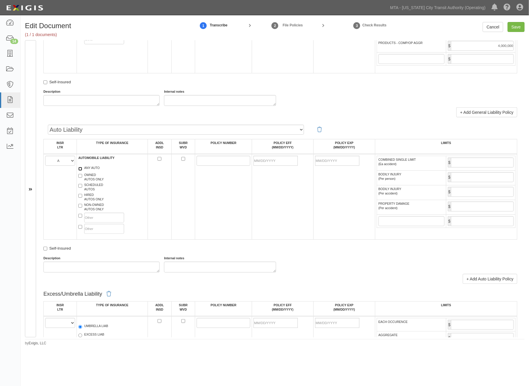
click at [82, 171] on input "ANY AUTO" at bounding box center [80, 169] width 4 height 4
checkbox input "true"
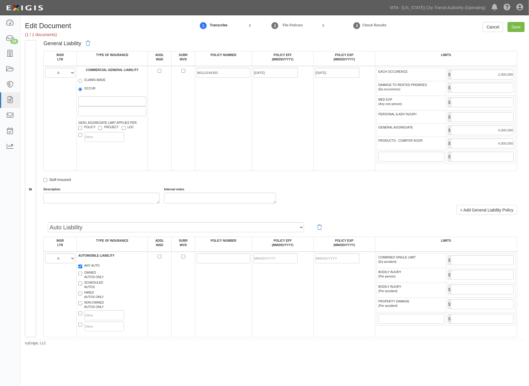
scroll to position [326, 0]
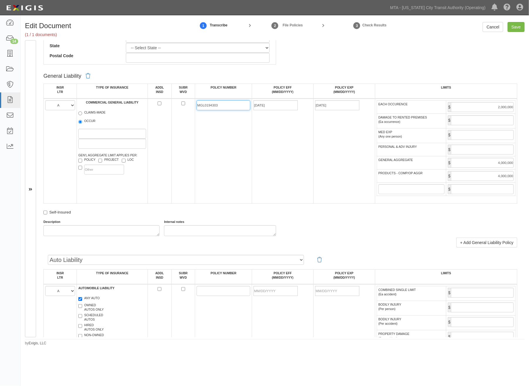
click at [211, 104] on input "MGL0194303" at bounding box center [224, 105] width 54 height 10
click at [210, 104] on input "MGL0194303" at bounding box center [224, 105] width 54 height 10
paste input "MGL0194303"
type input "MGL0194303"
click at [273, 296] on input "POLICY EFF (MM/DD/YYYY)" at bounding box center [276, 291] width 44 height 10
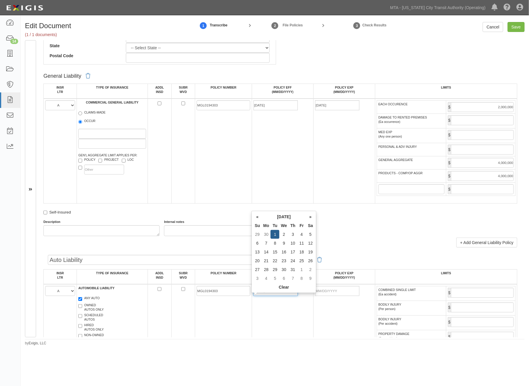
type input "07/01/2025"
type input "07/01/2026"
drag, startPoint x: 315, startPoint y: 322, endPoint x: 362, endPoint y: 309, distance: 48.9
click at [316, 322] on td "07/01/2026" at bounding box center [344, 327] width 62 height 86
click at [459, 298] on input "COMBINED SINGLE LIMIT (Ea accident)" at bounding box center [482, 293] width 63 height 10
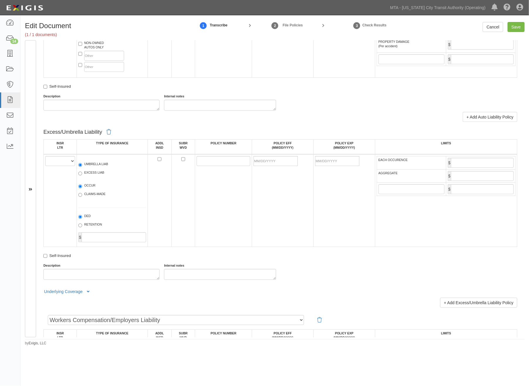
scroll to position [620, 0]
type input "2,000,000"
click at [57, 165] on select "A B C D E F" at bounding box center [60, 160] width 30 height 10
select select "A"
click at [45, 165] on select "A B C D E F" at bounding box center [60, 160] width 30 height 10
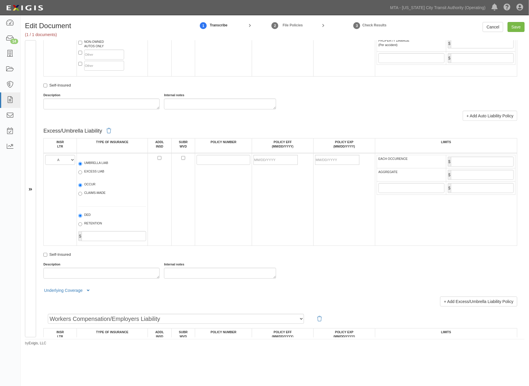
click at [87, 175] on label "EXCESS LIAB" at bounding box center [91, 172] width 26 height 6
click at [82, 174] on input "EXCESS LIAB" at bounding box center [80, 173] width 4 height 4
radio input "true"
click at [86, 188] on label "OCCUR" at bounding box center [86, 185] width 17 height 6
click at [82, 187] on input "OCCUR" at bounding box center [80, 185] width 4 height 4
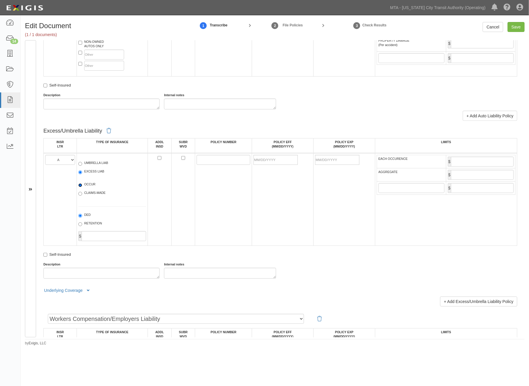
radio input "true"
click at [238, 165] on input "POLICY NUMBER" at bounding box center [224, 160] width 54 height 10
type input "m"
type input "MXL0438036"
type input "07/01/2025"
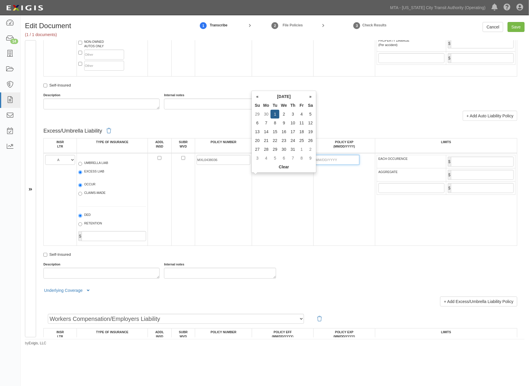
type input "07/01/2026"
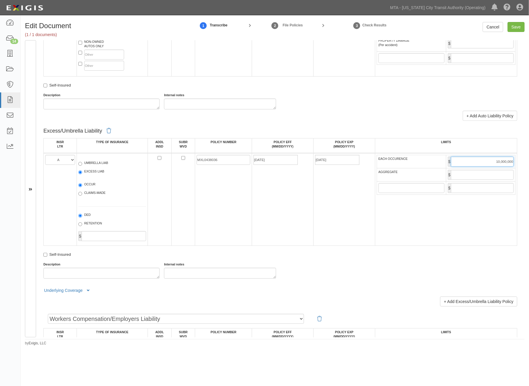
type input "10,000,000"
click at [458, 180] on input "AGGREGATE" at bounding box center [482, 175] width 63 height 10
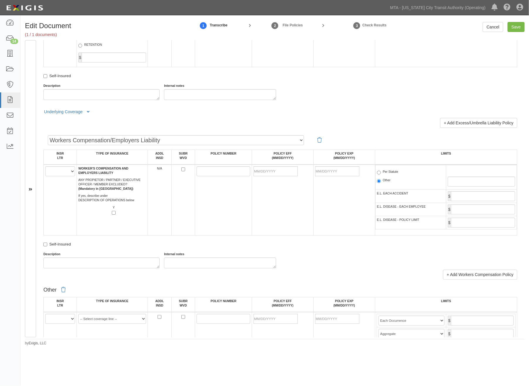
scroll to position [881, 0]
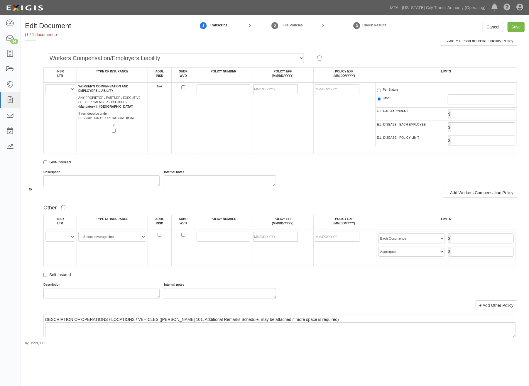
type input "10,000,000"
click at [52, 94] on select "A B C D E F" at bounding box center [60, 89] width 30 height 10
select select "B"
click at [45, 94] on select "A B C D E F" at bounding box center [60, 89] width 30 height 10
click at [241, 94] on input "POLICY NUMBER" at bounding box center [224, 89] width 54 height 10
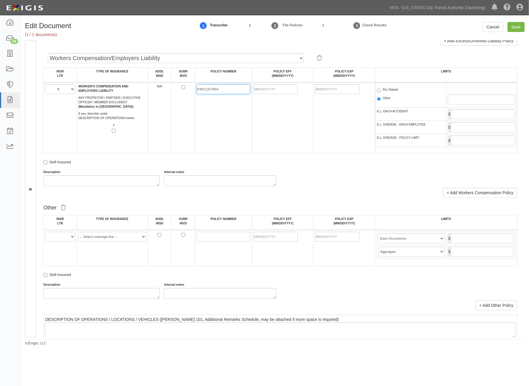
type input "KWC1317804"
click at [275, 94] on input "POLICY EFF (MM/DD/YYYY)" at bounding box center [276, 89] width 44 height 10
type input "04/24/2025"
type input "04/24/2026"
click at [288, 133] on td "04/24/2025" at bounding box center [283, 117] width 62 height 71
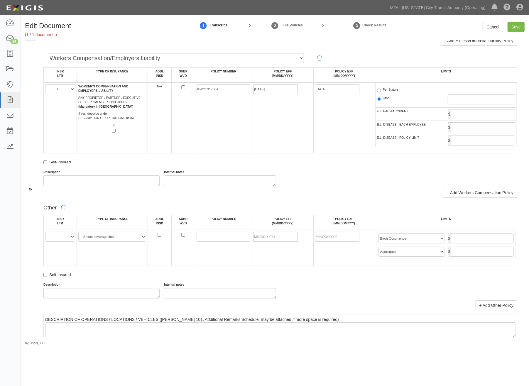
click at [384, 93] on label "Per Statute" at bounding box center [387, 90] width 21 height 6
click at [381, 92] on input "Per Statute" at bounding box center [379, 91] width 4 height 4
radio input "true"
click at [514, 25] on input "Save" at bounding box center [516, 27] width 17 height 10
type input "2000000"
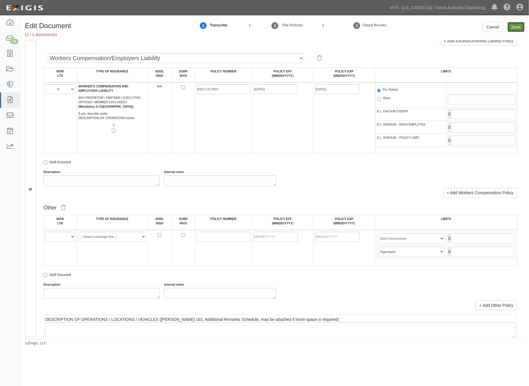
type input "4000000"
type input "2000000"
type input "10000000"
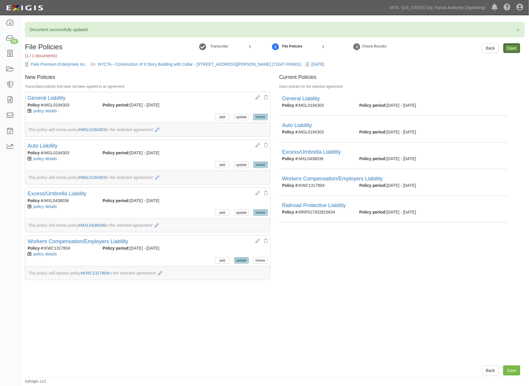
click at [509, 49] on input "Save" at bounding box center [511, 48] width 17 height 10
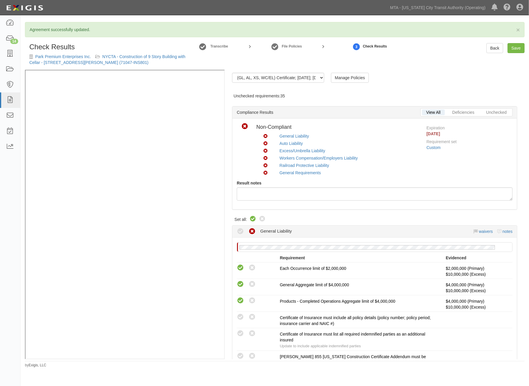
click at [253, 218] on icon at bounding box center [253, 219] width 7 height 7
radio input "true"
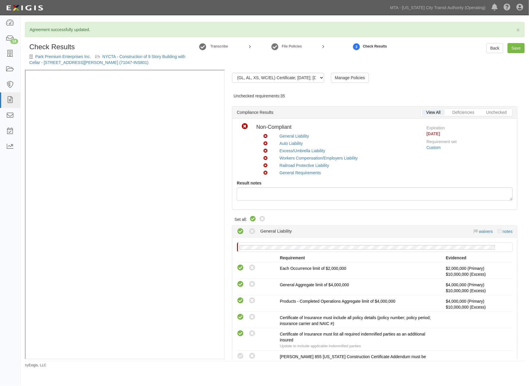
radio input "true"
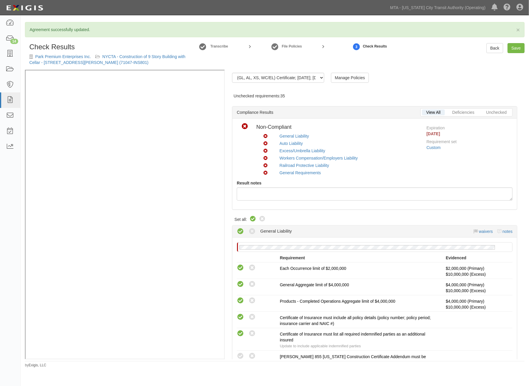
radio input "true"
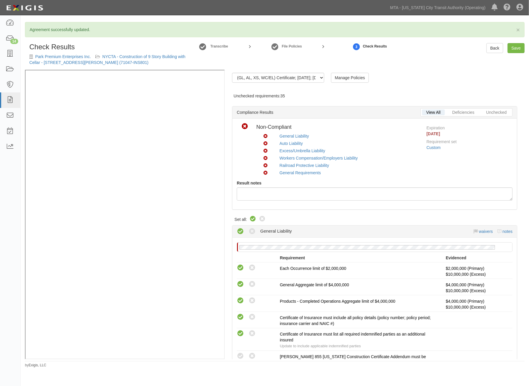
radio input "true"
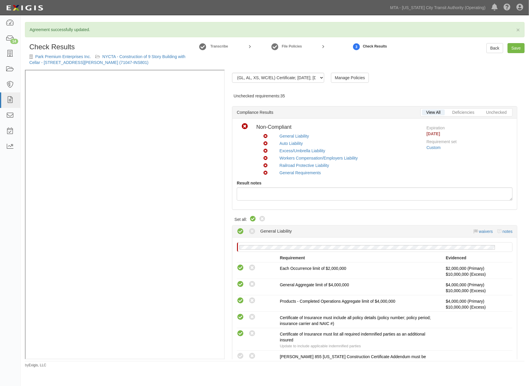
radio input "true"
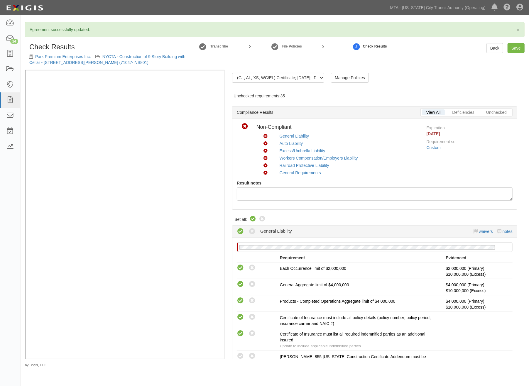
radio input "true"
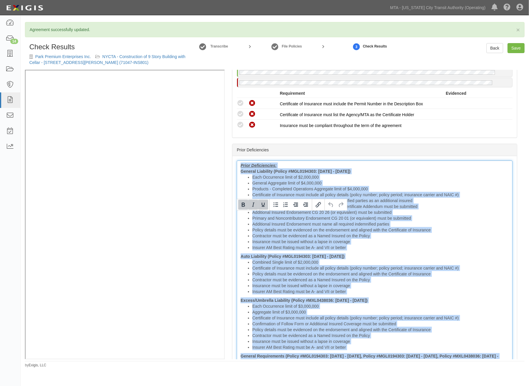
scroll to position [1150, 0]
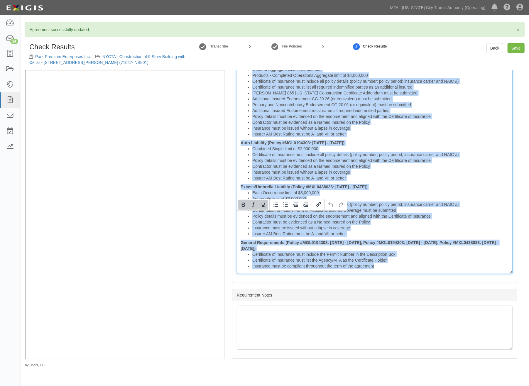
drag, startPoint x: 238, startPoint y: 215, endPoint x: 575, endPoint y: 355, distance: 365.7
click at [529, 355] on html "Toggle navigation Dashboard 14 Inbox Parties Agreements Coverages Documents Mes…" at bounding box center [264, 184] width 529 height 368
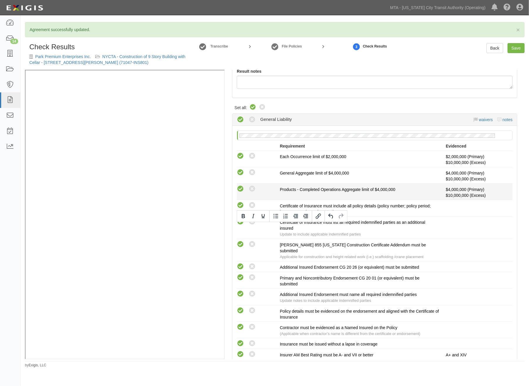
scroll to position [86, 0]
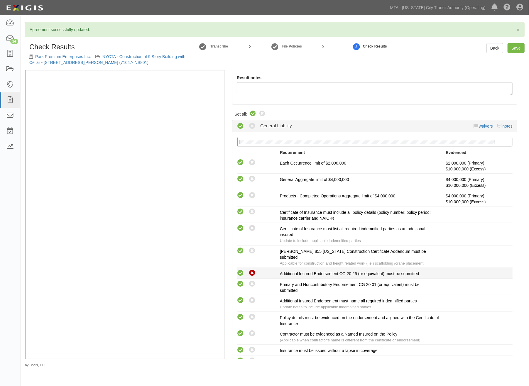
click at [251, 270] on icon at bounding box center [252, 273] width 7 height 7
radio input "true"
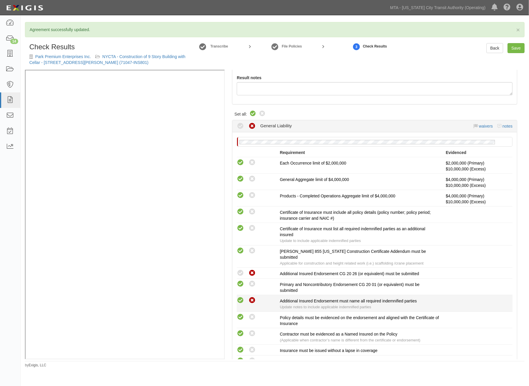
click at [254, 297] on icon at bounding box center [252, 300] width 7 height 7
radio input "true"
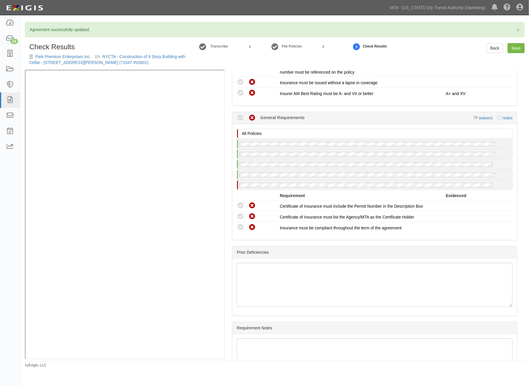
scroll to position [967, 0]
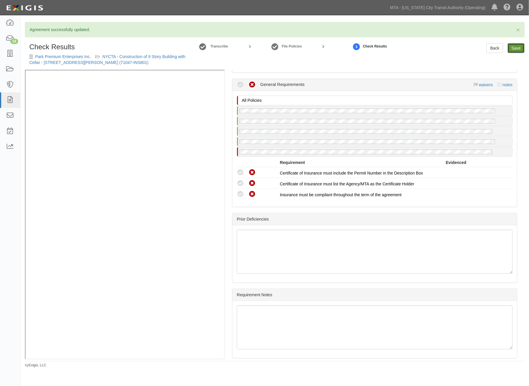
click at [516, 48] on link "Save" at bounding box center [516, 48] width 17 height 10
radio input "true"
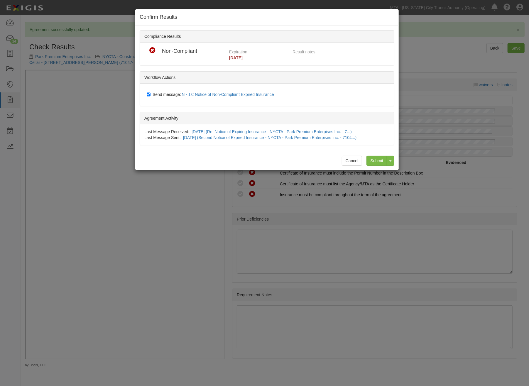
click at [172, 95] on span "Send message: N - 1st Notice of Non-Compliant Expired Insurance" at bounding box center [215, 94] width 124 height 5
click at [151, 95] on input "Send message: N - 1st Notice of Non-Compliant Expired Insurance" at bounding box center [149, 94] width 4 height 5
checkbox input "false"
click at [376, 159] on input "Submit" at bounding box center [377, 161] width 21 height 10
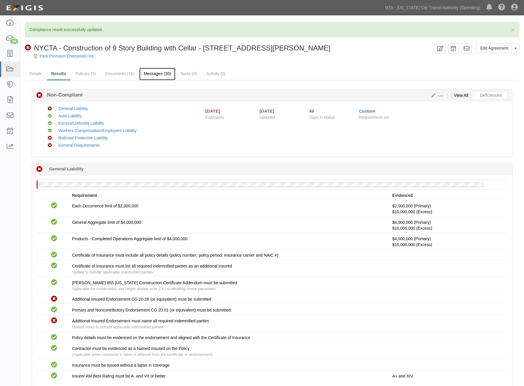
click at [155, 70] on link "Messages (30)" at bounding box center [157, 74] width 36 height 13
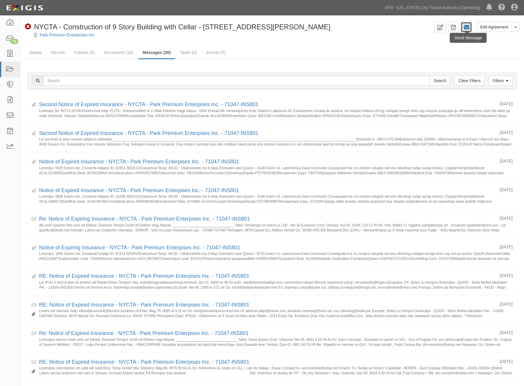
click at [466, 28] on icon at bounding box center [467, 27] width 6 height 6
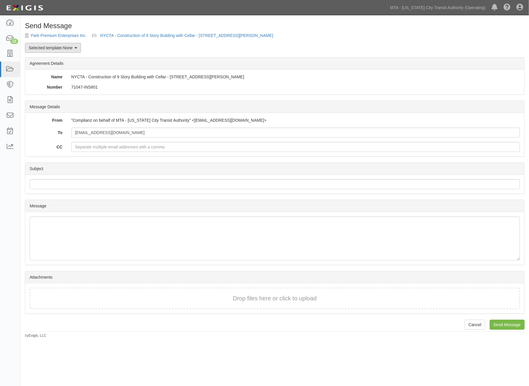
click at [51, 48] on link "Selected template: None" at bounding box center [53, 48] width 56 height 10
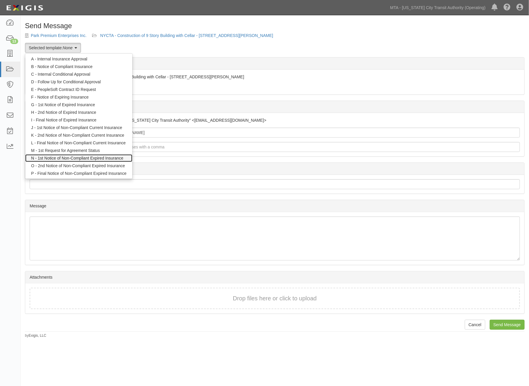
click at [51, 156] on link "N - 1st Notice of Non-Compliant Expired Insurance" at bounding box center [78, 158] width 107 height 8
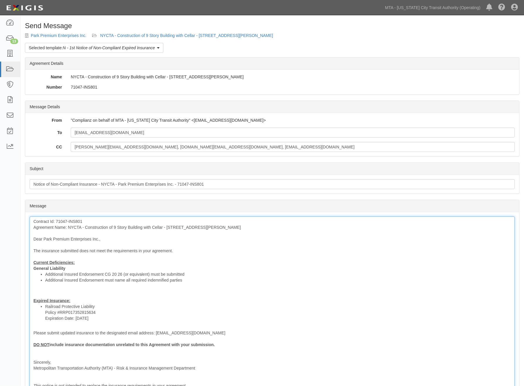
click at [74, 289] on div "Contract Id: 71047-INS801 Agreement Name: NYCTA - Construction of 9 Story Build…" at bounding box center [273, 304] width 486 height 174
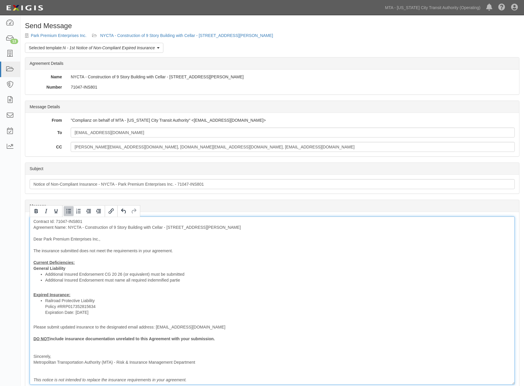
click at [85, 295] on div "Contract Id: 71047-INS801 Agreement Name: NYCTA - Construction of 9 Story Build…" at bounding box center [273, 301] width 486 height 168
click at [99, 303] on li "Railroad Protective Liability Policy #RRP017352815634 Expiration Date: 7/10/2025" at bounding box center [278, 307] width 466 height 18
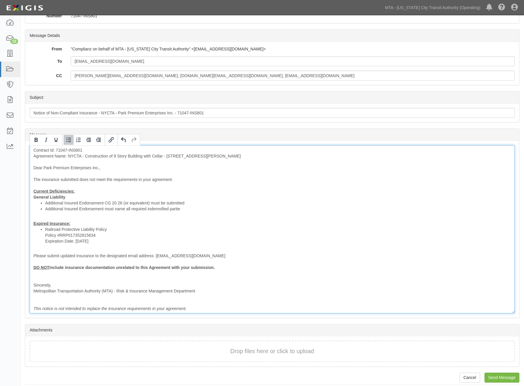
scroll to position [76, 0]
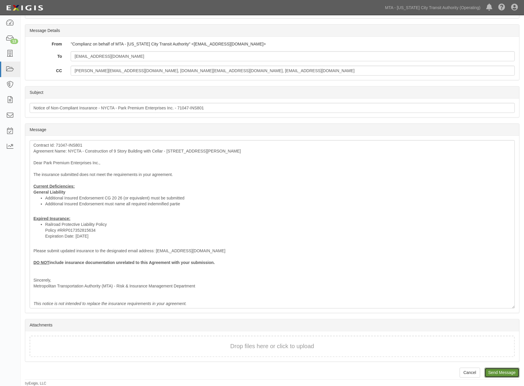
drag, startPoint x: 499, startPoint y: 376, endPoint x: 290, endPoint y: 22, distance: 411.2
click at [499, 376] on input "Send Message" at bounding box center [502, 373] width 35 height 10
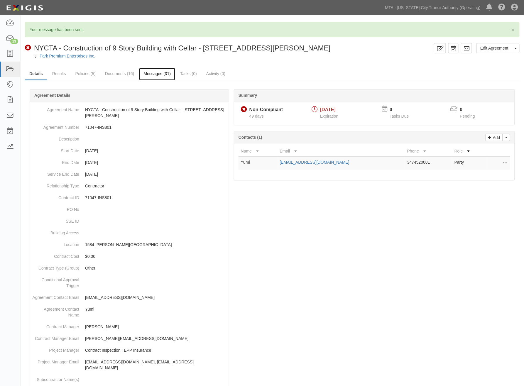
click at [162, 75] on link "Messages (31)" at bounding box center [157, 74] width 36 height 13
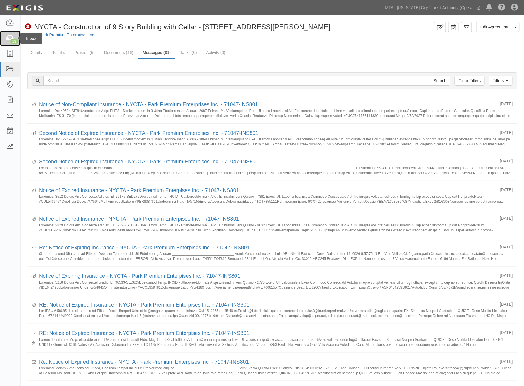
click at [9, 34] on link "13" at bounding box center [10, 39] width 20 height 16
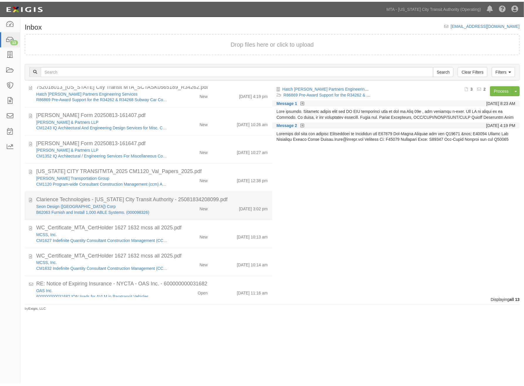
scroll to position [65, 0]
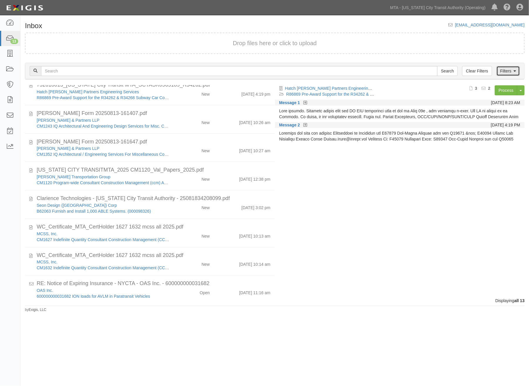
click at [511, 68] on link "Filters" at bounding box center [508, 71] width 23 height 10
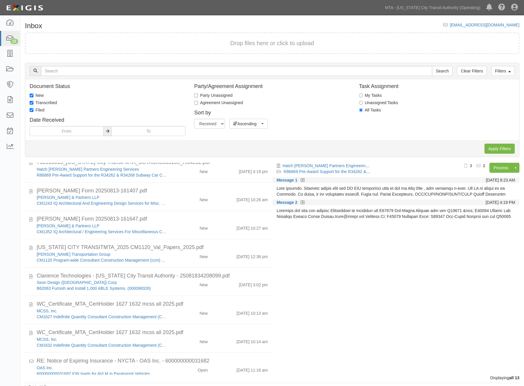
click at [40, 94] on label "New" at bounding box center [37, 95] width 14 height 6
click at [33, 94] on input "New" at bounding box center [32, 96] width 4 height 4
checkbox input "false"
click at [41, 103] on label "Transcribed" at bounding box center [43, 103] width 27 height 6
click at [33, 103] on input "Transcribed" at bounding box center [32, 103] width 4 height 4
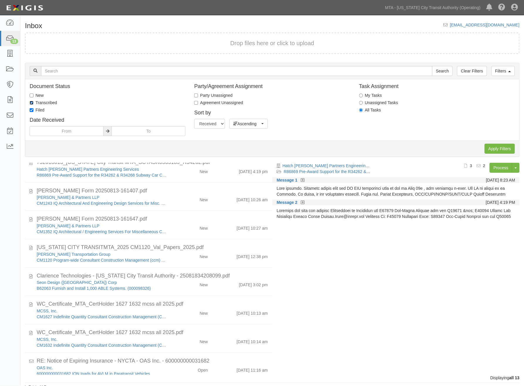
checkbox input "false"
click at [500, 149] on input "Apply Filters" at bounding box center [500, 149] width 30 height 10
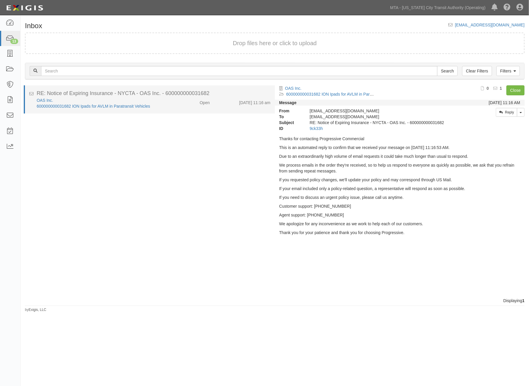
click at [183, 103] on div "Open" at bounding box center [194, 101] width 41 height 8
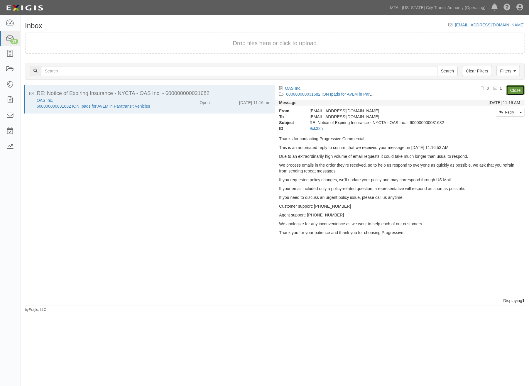
click at [521, 89] on link "Close" at bounding box center [516, 90] width 18 height 10
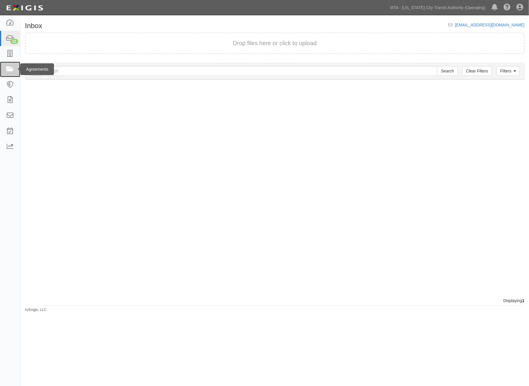
click at [11, 70] on icon at bounding box center [10, 69] width 8 height 7
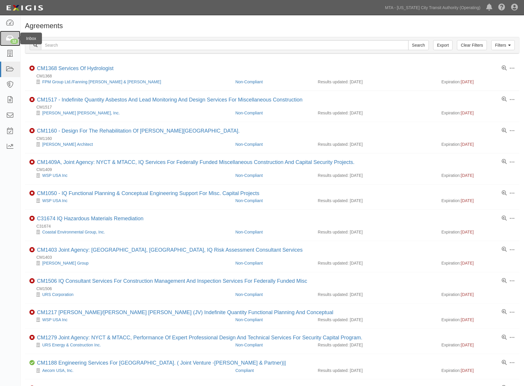
click at [16, 39] on div "12" at bounding box center [14, 41] width 8 height 5
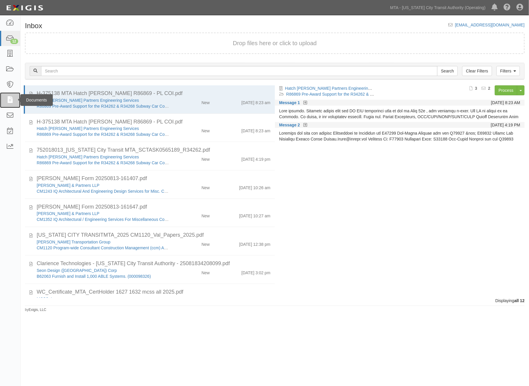
click at [8, 99] on icon at bounding box center [10, 100] width 8 height 7
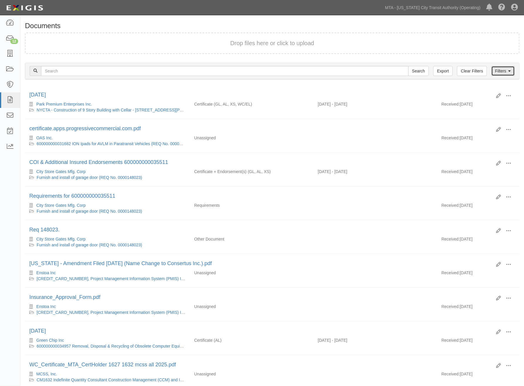
click at [500, 72] on link "Filters" at bounding box center [503, 71] width 23 height 10
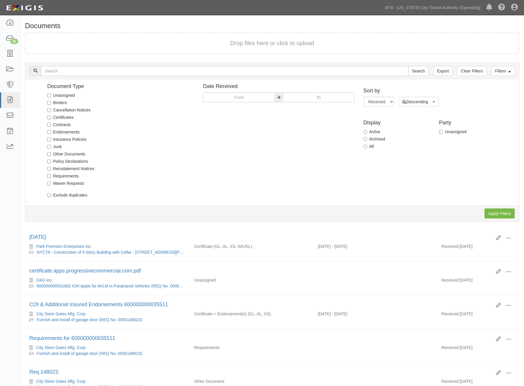
click at [60, 96] on label "Unassigned" at bounding box center [61, 95] width 28 height 6
click at [51, 96] on input "Unassigned" at bounding box center [49, 96] width 4 height 4
checkbox input "true"
click at [500, 214] on input "Apply Filters" at bounding box center [500, 214] width 30 height 10
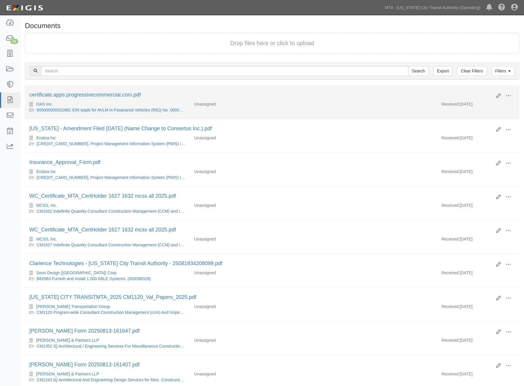
click at [107, 113] on div "600000000031682 ION Ipads for AVLM in Paratransit Vehicles (REQ No. 0000105135)" at bounding box center [107, 110] width 156 height 6
click at [128, 108] on link "600000000031682 ION Ipads for AVLM in Paratransit Vehicles (REQ No. 0000105135)" at bounding box center [116, 110] width 158 height 5
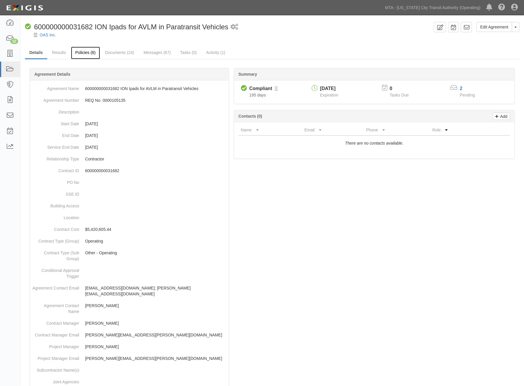
click at [81, 53] on link "Policies (6)" at bounding box center [85, 53] width 29 height 13
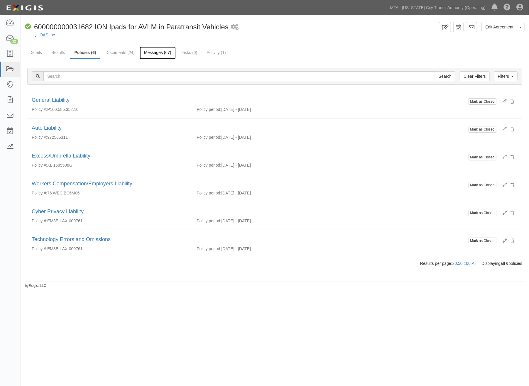
click at [162, 52] on link "Messages (67)" at bounding box center [158, 53] width 36 height 13
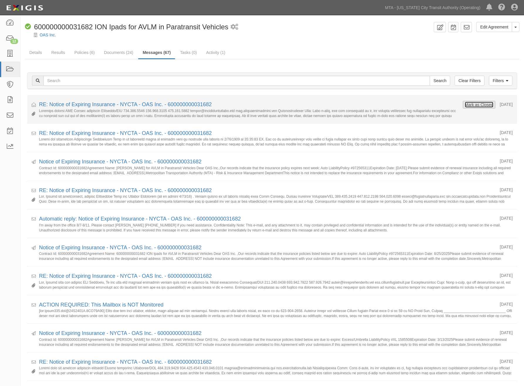
click at [477, 104] on button "Mark as Closed" at bounding box center [479, 105] width 29 height 6
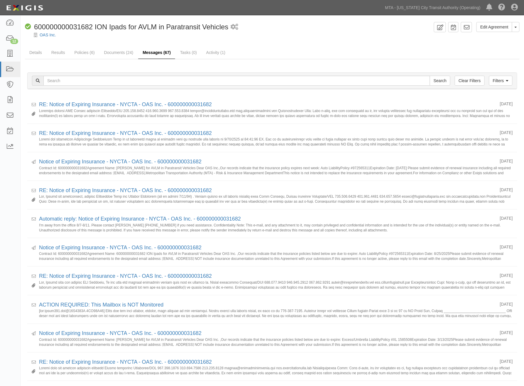
click at [156, 55] on link "Messages (67)" at bounding box center [156, 53] width 37 height 13
click at [126, 56] on link "Documents (24)" at bounding box center [119, 53] width 38 height 13
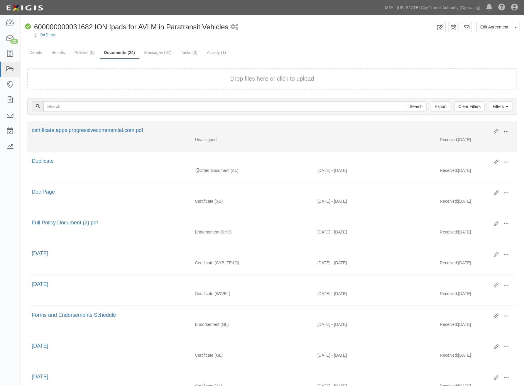
click at [503, 131] on button at bounding box center [506, 132] width 13 height 10
click at [460, 127] on link "Edit" at bounding box center [478, 129] width 46 height 11
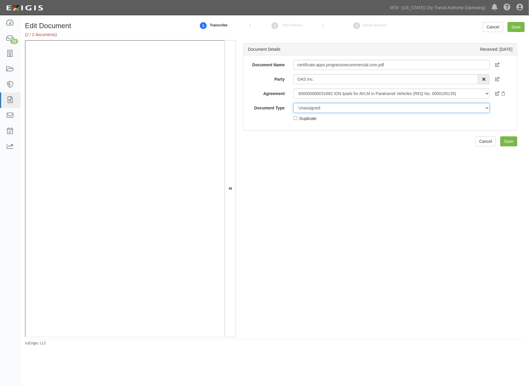
click at [341, 109] on select "Unassigned Binder Cancellation Notice Certificate Contract Endorsement Insuranc…" at bounding box center [392, 108] width 196 height 10
select select "OtherDetail"
click at [294, 103] on select "Unassigned Binder Cancellation Notice Certificate Contract Endorsement Insuranc…" at bounding box center [392, 108] width 196 height 10
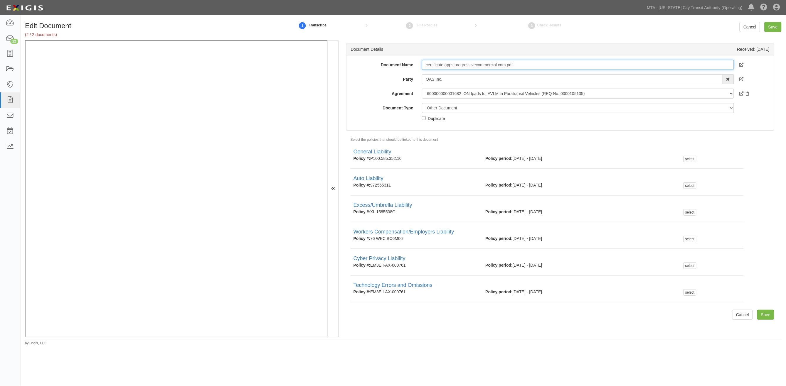
drag, startPoint x: 527, startPoint y: 64, endPoint x: 345, endPoint y: 71, distance: 182.7
click at [345, 71] on div "Document Details Received: [DATE] Document Name certificate.apps.progressivecom…" at bounding box center [560, 188] width 443 height 297
type input "[DATE]"
click at [447, 109] on select "Unassigned Binder Cancellation Notice Certificate Contract Endorsement Insuranc…" at bounding box center [578, 108] width 312 height 10
select select "CertificateDetail"
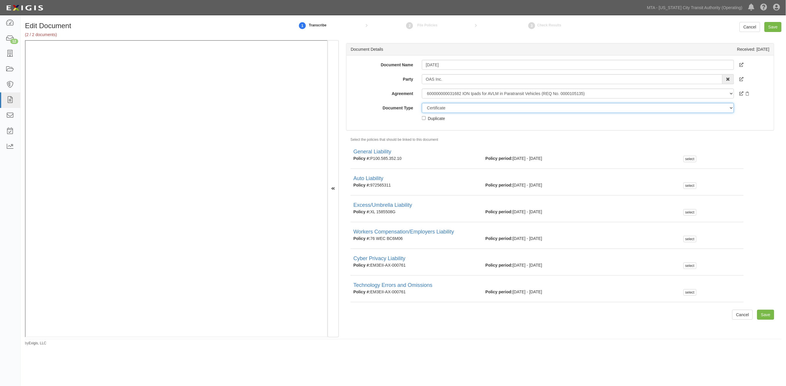
click at [422, 103] on select "Unassigned Binder Cancellation Notice Certificate Contract Endorsement Insuranc…" at bounding box center [578, 108] width 312 height 10
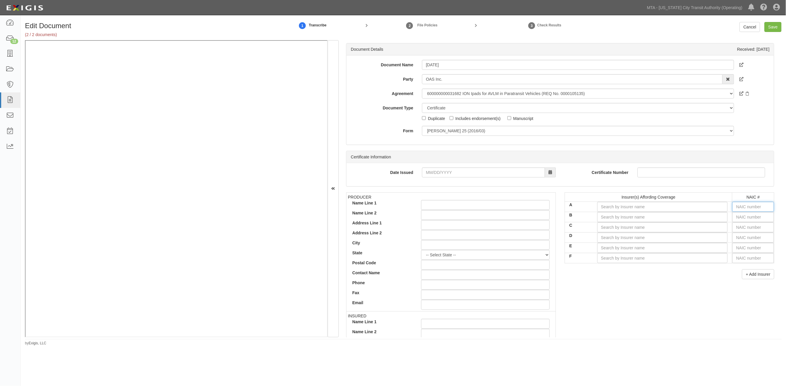
click at [529, 207] on input "text" at bounding box center [753, 207] width 42 height 10
type input "16862"
type input "1"
type input "11105"
type input "11"
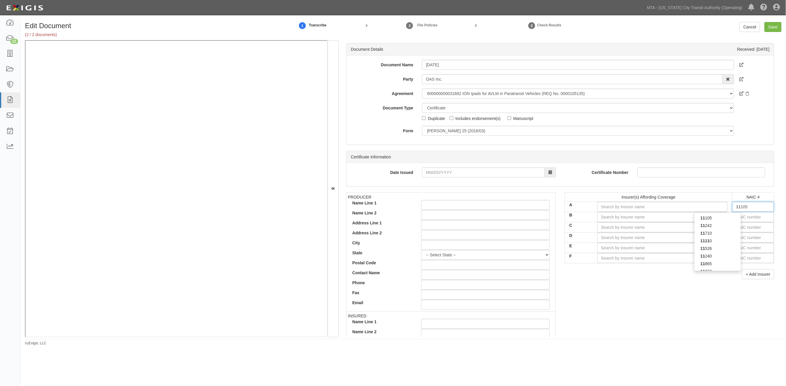
type input "11499"
type input "114"
type input "11410"
type input "1141"
type input "11410"
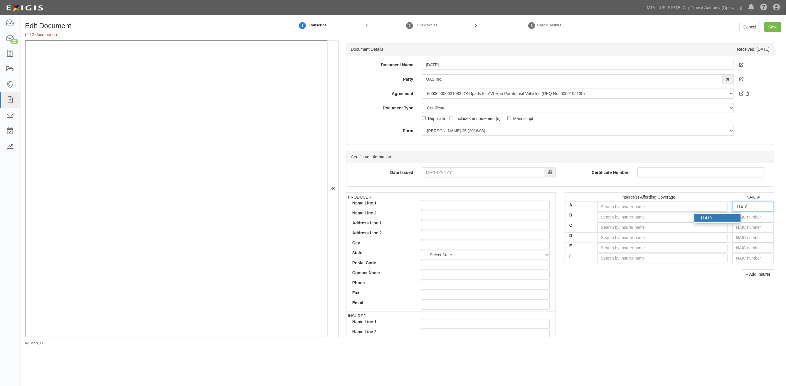
click at [529, 216] on div "11410" at bounding box center [717, 218] width 46 height 8
type input "Drive New Jersey Insurance Company (A+ XV Rating)"
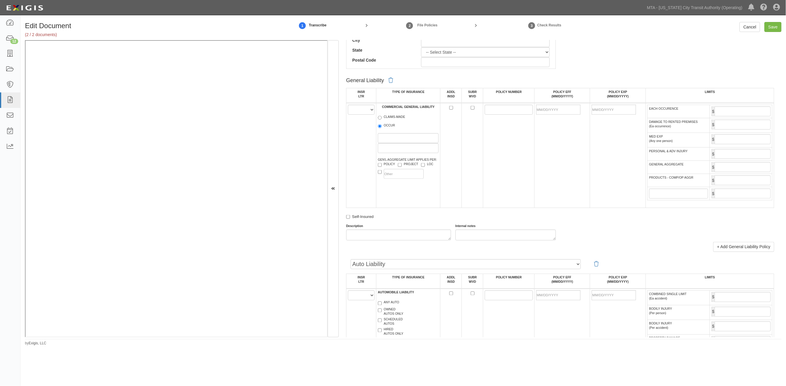
scroll to position [391, 0]
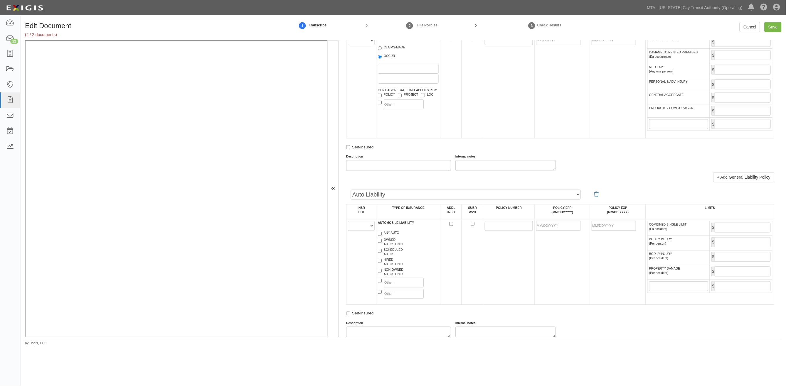
type input "11410"
drag, startPoint x: 359, startPoint y: 234, endPoint x: 360, endPoint y: 237, distance: 3.5
click at [359, 231] on select "A B C D E F" at bounding box center [361, 226] width 27 height 10
select select "A"
click at [348, 228] on select "A B C D E F" at bounding box center [361, 226] width 27 height 10
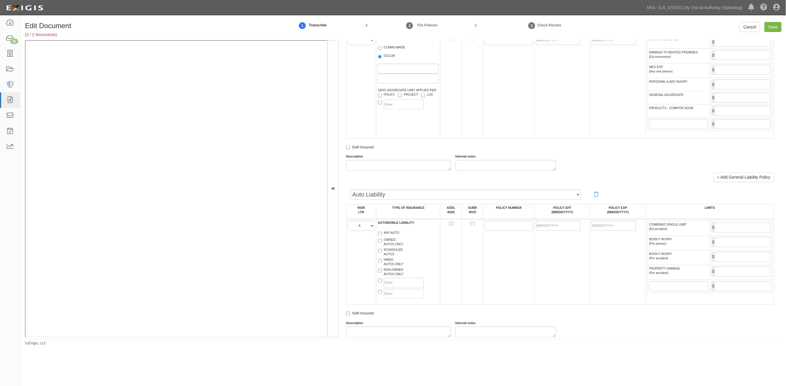
click at [395, 257] on label "SCHEDULED AUTOS" at bounding box center [390, 252] width 25 height 9
click at [382, 253] on input "SCHEDULED AUTOS" at bounding box center [380, 251] width 4 height 4
checkbox input "true"
paste input "972565311"
type input "972565311"
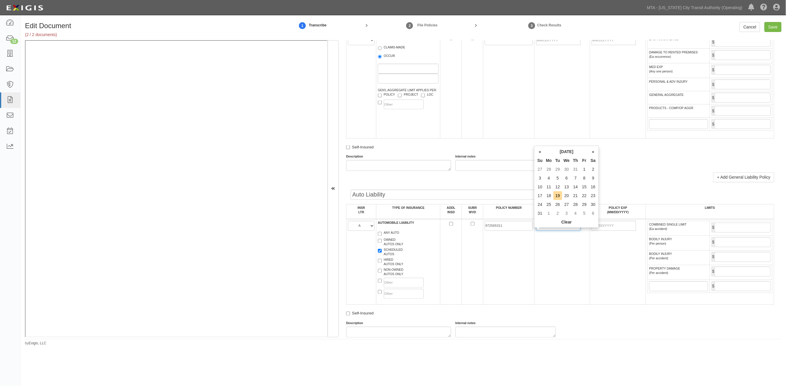
click at [529, 231] on input "POLICY EFF (MM/DD/YYYY)" at bounding box center [558, 226] width 44 height 10
type input "08/25/2025"
type input "08/25/2026"
click at [529, 270] on td "08/25/2025" at bounding box center [561, 262] width 55 height 86
click at [529, 233] on input "COMBINED SINGLE LIMIT (Ea accident)" at bounding box center [742, 228] width 56 height 10
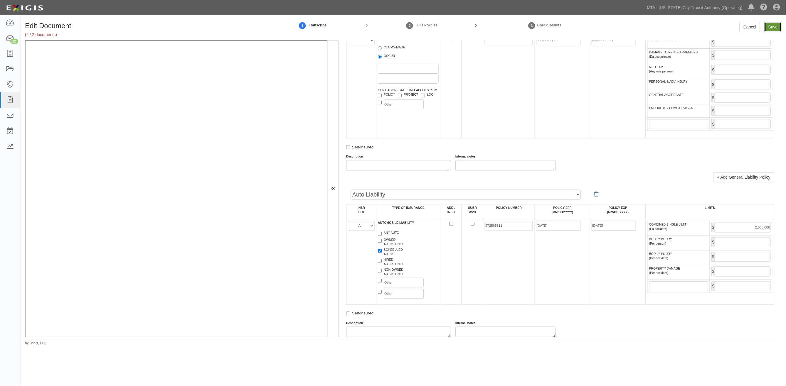
click at [529, 27] on input "Save" at bounding box center [772, 27] width 17 height 10
type input "2000000"
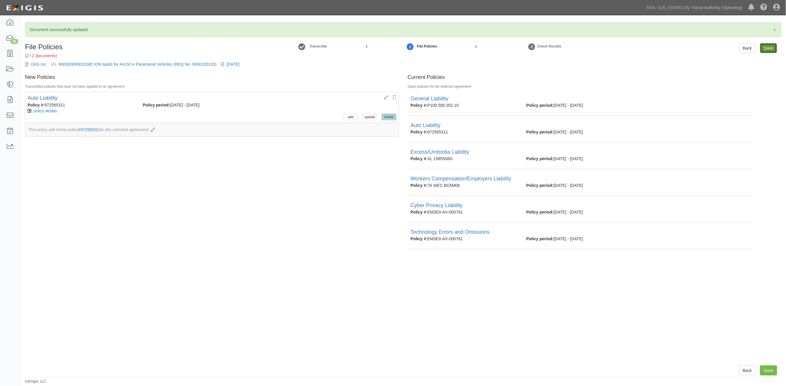
click at [770, 48] on input "Save" at bounding box center [768, 48] width 17 height 10
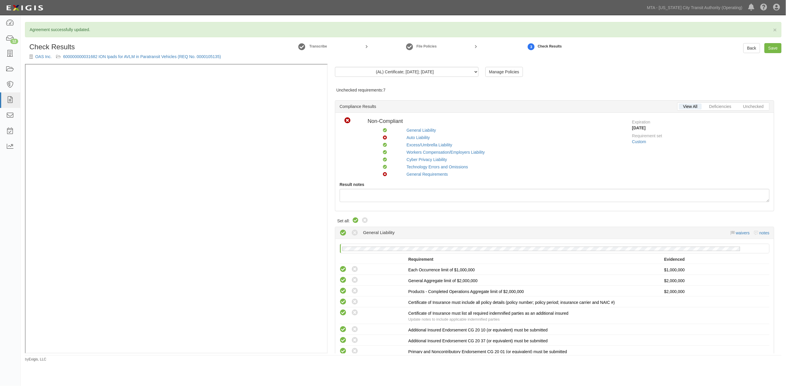
click at [355, 220] on icon at bounding box center [355, 220] width 7 height 7
radio input "true"
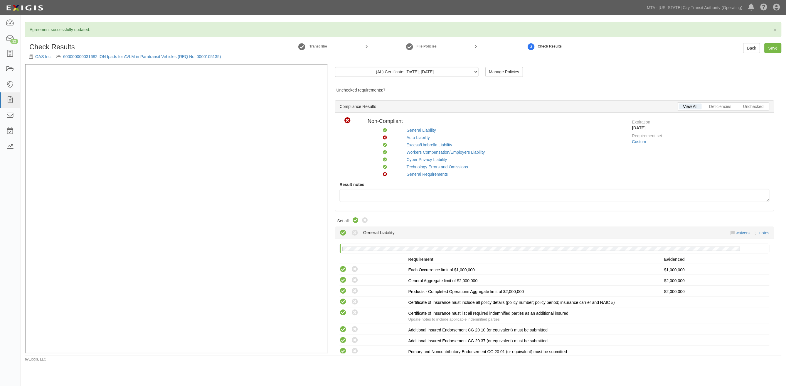
radio input "true"
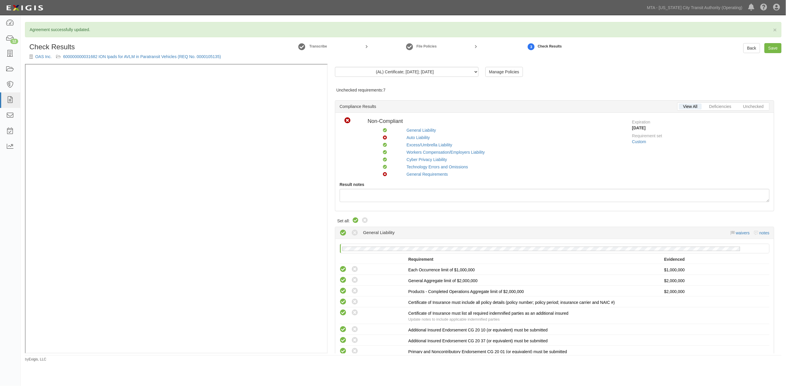
radio input "true"
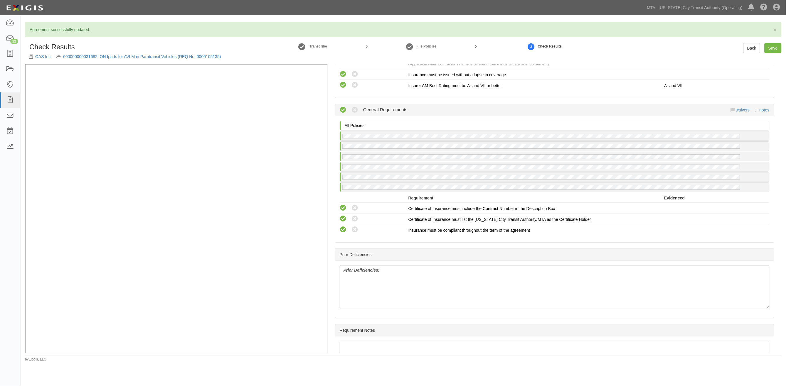
scroll to position [1053, 0]
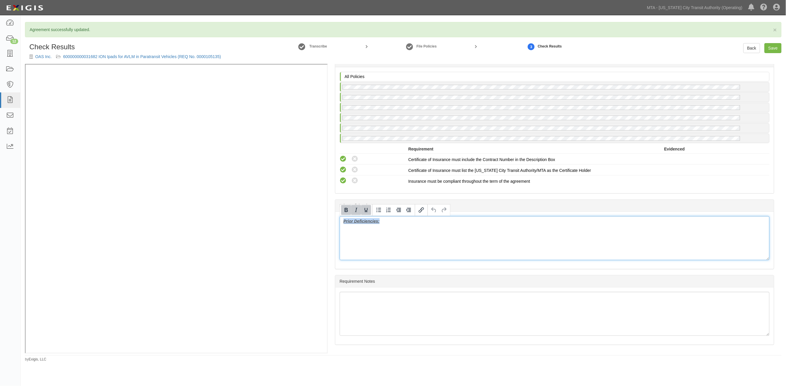
drag, startPoint x: 398, startPoint y: 224, endPoint x: 332, endPoint y: 224, distance: 66.0
click at [332, 224] on div "(AL) Certificate; 8/19/2025; 8/25/26 (XS) Certificate; 3/3/2025; Dec Page (CYB)…" at bounding box center [555, 209] width 454 height 290
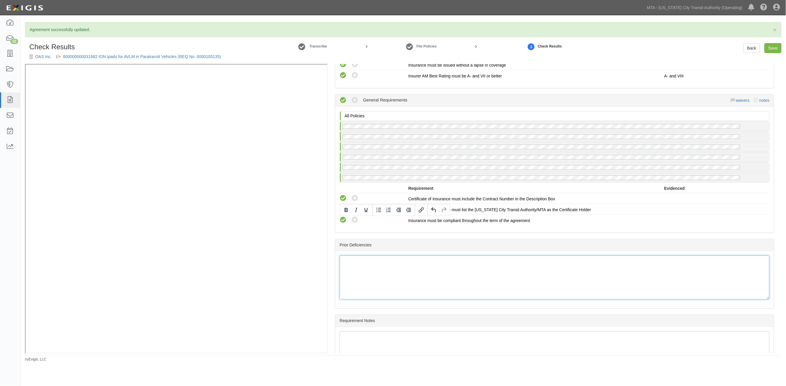
scroll to position [923, 0]
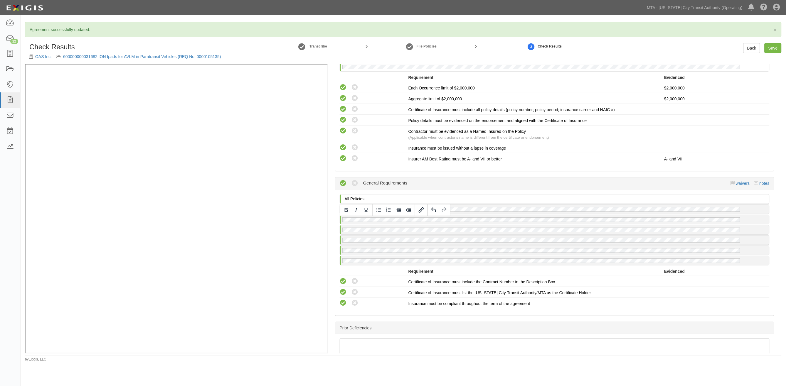
click at [763, 46] on div "Back Save" at bounding box center [762, 48] width 38 height 10
click at [773, 47] on link "Save" at bounding box center [772, 48] width 17 height 10
radio input "true"
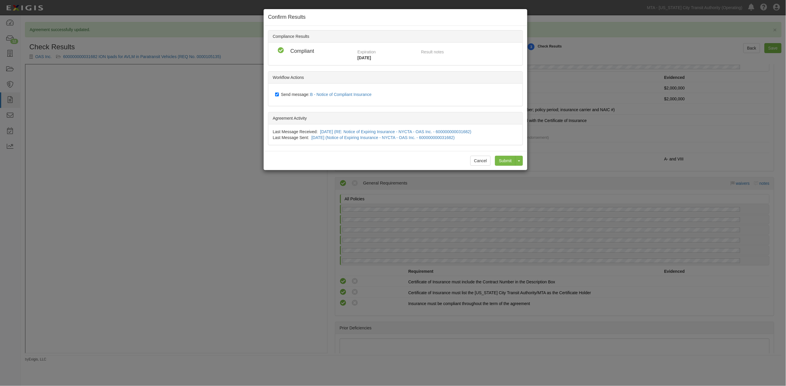
click at [293, 92] on span "Send message: B - Notice of Compliant Insurance" at bounding box center [327, 94] width 93 height 5
click at [279, 92] on input "Send message: B - Notice of Compliant Insurance" at bounding box center [277, 94] width 4 height 5
checkbox input "false"
click at [504, 159] on input "Submit" at bounding box center [505, 161] width 21 height 10
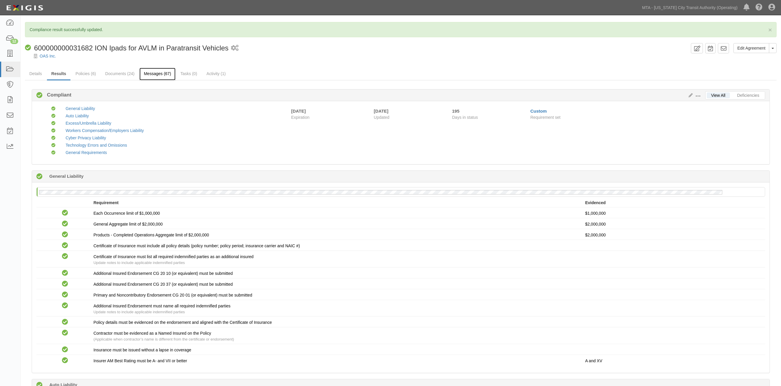
click at [159, 74] on link "Messages (67)" at bounding box center [157, 74] width 36 height 13
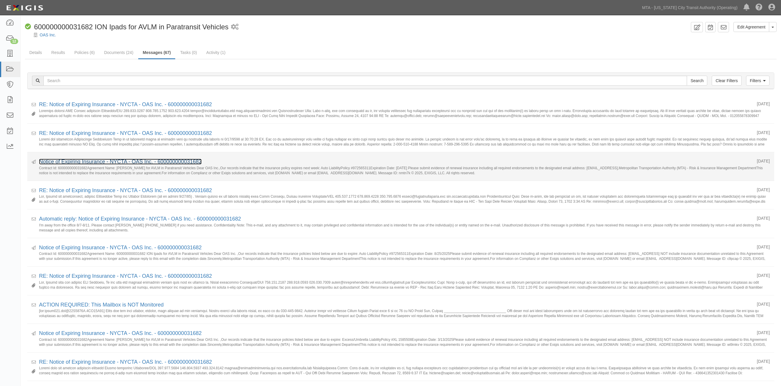
click at [74, 162] on link "Notice of Expiring Insurance - NYCTA - OAS Inc. - 600000000031682" at bounding box center [120, 162] width 163 height 6
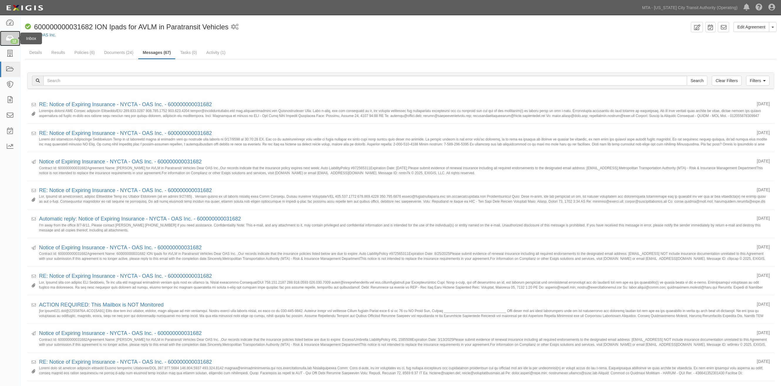
click at [9, 39] on icon at bounding box center [10, 38] width 8 height 7
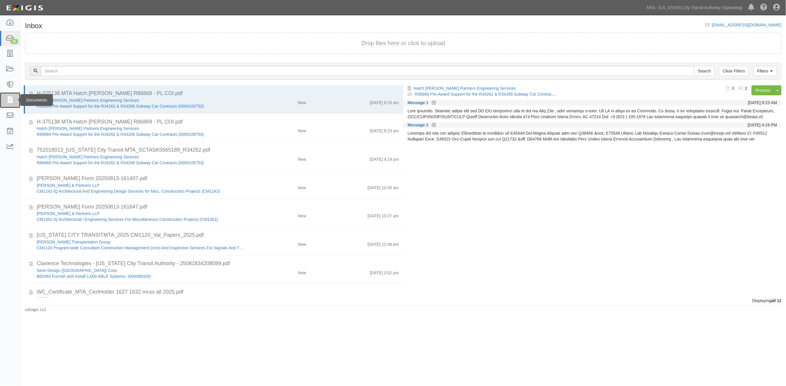
click at [7, 101] on icon at bounding box center [10, 100] width 8 height 7
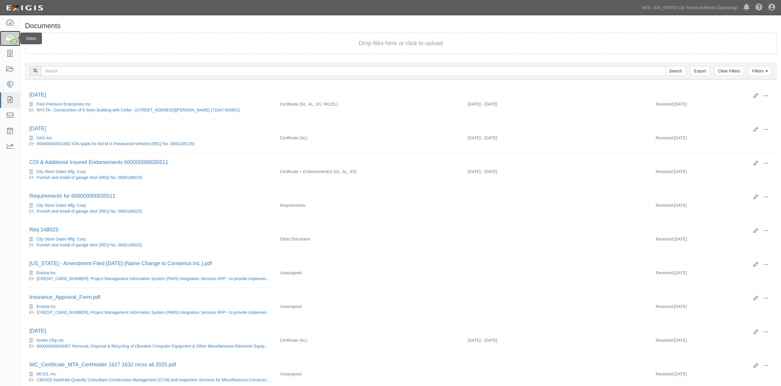
click at [11, 39] on div "11" at bounding box center [14, 41] width 8 height 5
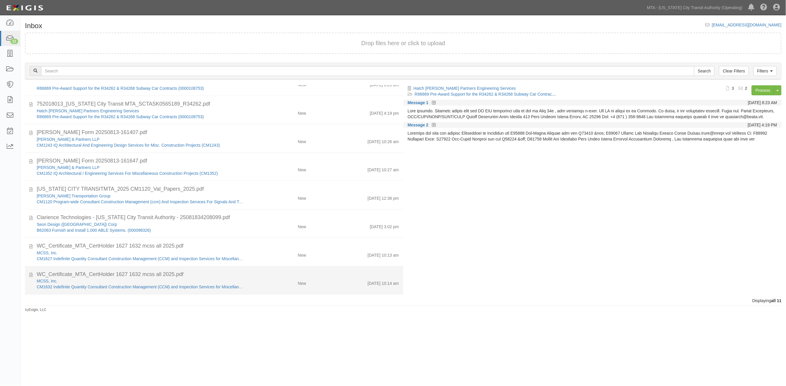
scroll to position [102, 0]
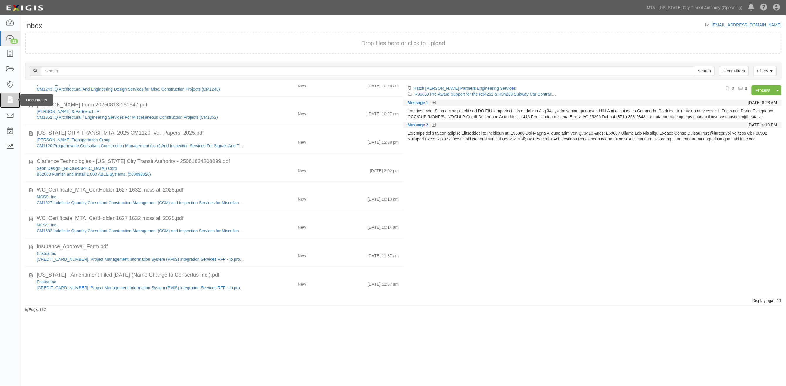
click at [13, 103] on icon at bounding box center [10, 100] width 8 height 7
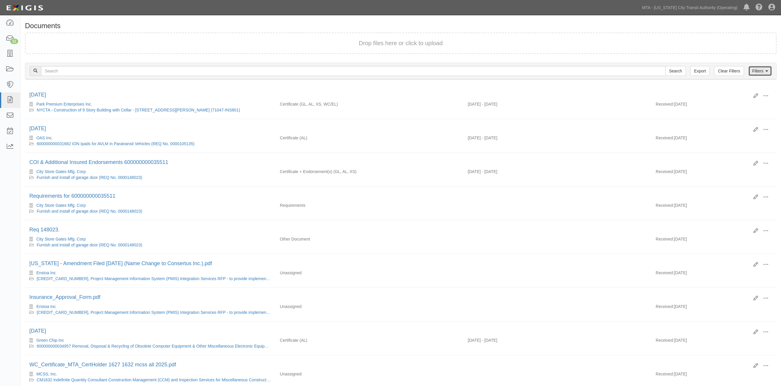
click at [764, 72] on link "Filters" at bounding box center [760, 71] width 23 height 10
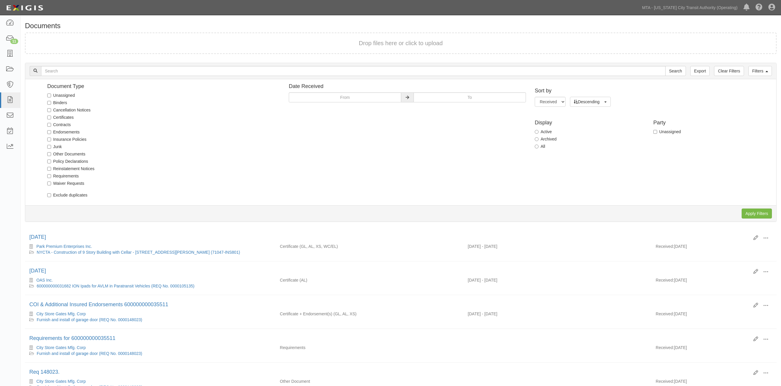
click at [65, 95] on label "Unassigned" at bounding box center [61, 95] width 28 height 6
click at [51, 95] on input "Unassigned" at bounding box center [49, 96] width 4 height 4
checkbox input "true"
click at [751, 209] on input "Apply Filters" at bounding box center [757, 214] width 30 height 10
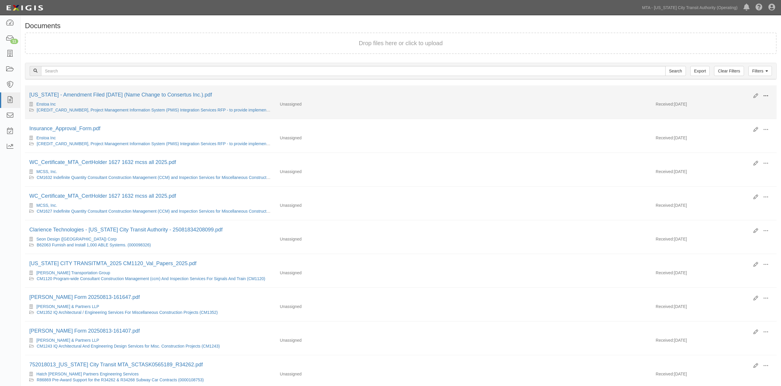
click at [768, 95] on span at bounding box center [765, 95] width 5 height 5
click at [219, 110] on link "[CREDIT_CARD_NUMBER], Project Management Information System (PMIS) Integration …" at bounding box center [224, 110] width 375 height 5
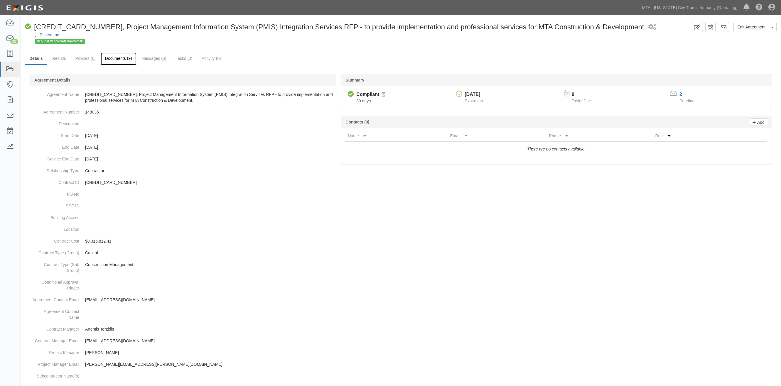
click at [113, 60] on link "Documents (9)" at bounding box center [119, 59] width 36 height 13
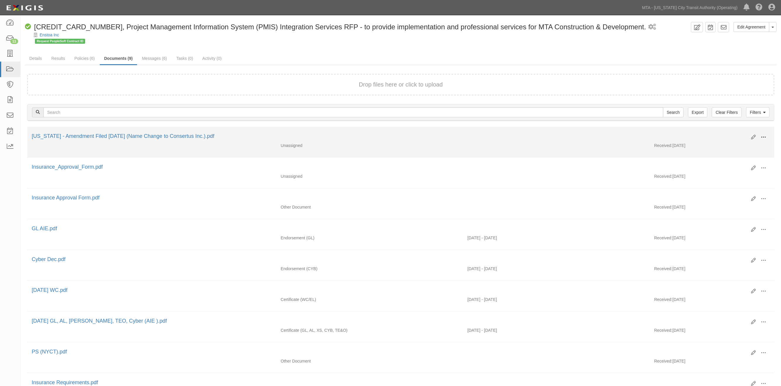
click at [765, 133] on button at bounding box center [763, 138] width 13 height 10
click at [721, 145] on link "View" at bounding box center [735, 146] width 46 height 11
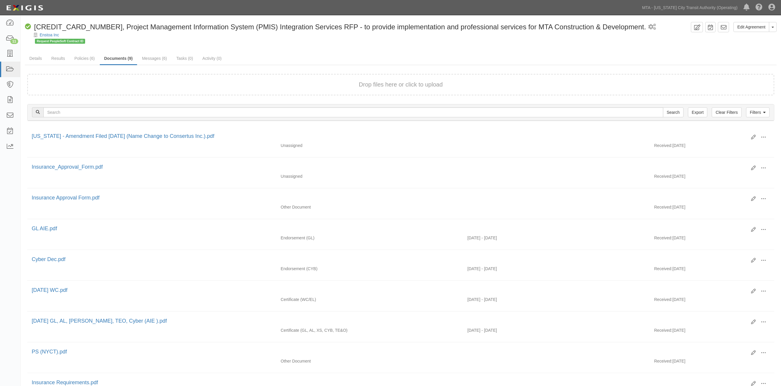
click at [378, 48] on div "Request PeopleSoft Contract ID" at bounding box center [401, 43] width 761 height 10
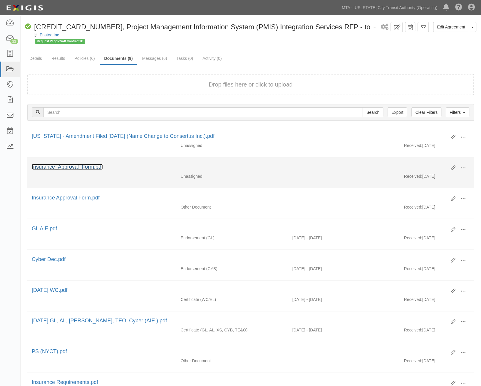
click at [69, 168] on link "Insurance_Approval_Form.pdf" at bounding box center [67, 167] width 71 height 6
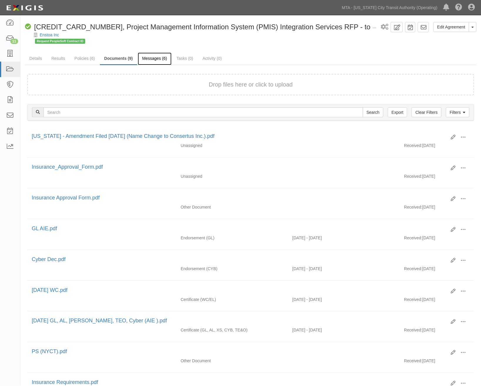
click at [154, 57] on link "Messages (6)" at bounding box center [155, 59] width 34 height 13
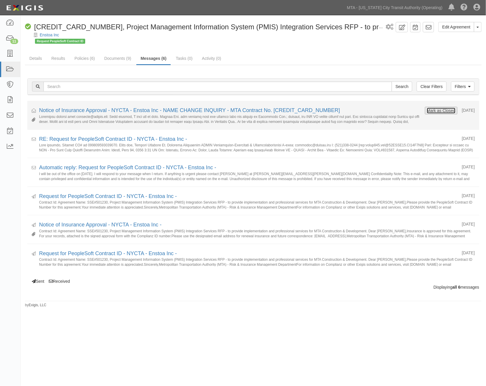
click button "Mark as Closed"
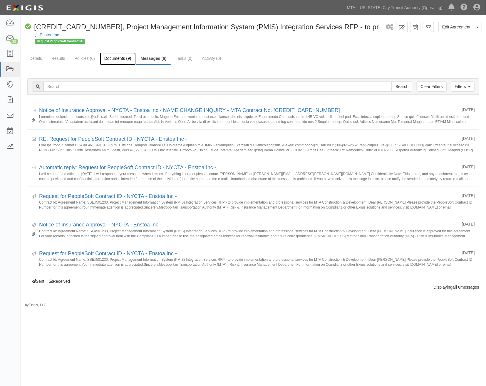
click at [116, 59] on link "Documents (9)" at bounding box center [118, 59] width 36 height 13
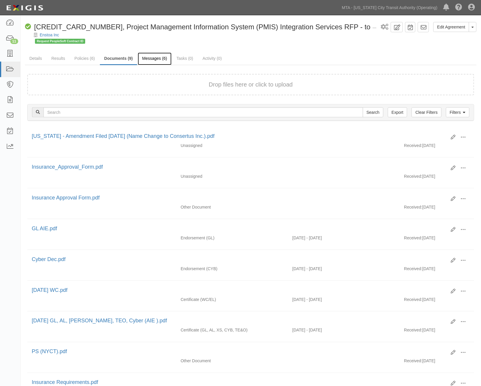
click at [156, 56] on link "Messages (6)" at bounding box center [155, 59] width 34 height 13
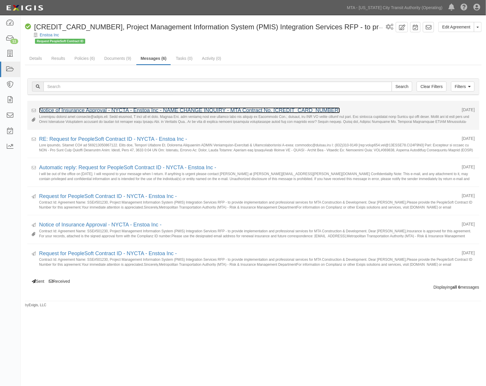
click at [69, 110] on link "Notice of Insurance Approval - NYCTA - Enstoa Inc - NAME CHANGE INQUIRY - MTA C…" at bounding box center [189, 110] width 301 height 6
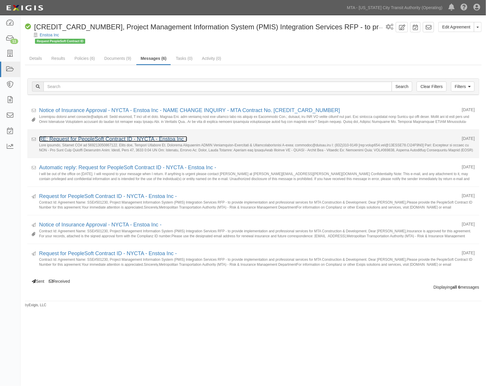
click at [68, 140] on link "RE: Request for PeopleSoft Contract ID - NYCTA - Enstoa Inc -" at bounding box center [113, 139] width 148 height 6
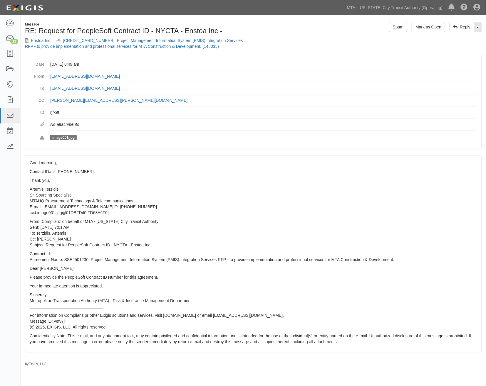
click at [479, 26] on link "Toggle Dropdown" at bounding box center [477, 27] width 8 height 10
click at [452, 38] on link "Reply All" at bounding box center [457, 38] width 46 height 8
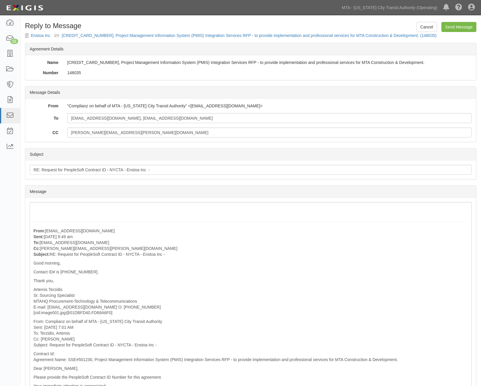
click at [92, 62] on div "[CREDIT_CARD_NUMBER], Project Management Information System (PMIS) Integration …" at bounding box center [269, 63] width 413 height 6
copy div "[CREDIT_CARD_NUMBER]"
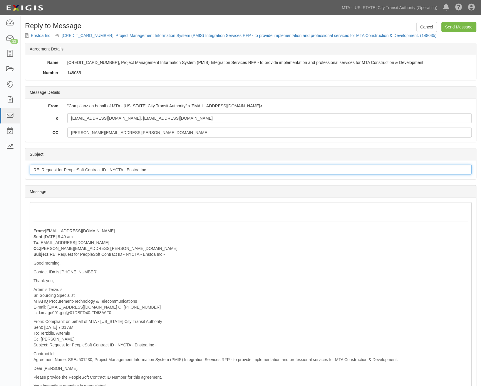
click at [160, 171] on input "RE: Request for PeopleSoft Contract ID - NYCTA - Enstoa Inc -" at bounding box center [251, 170] width 442 height 10
paste input "[CREDIT_CARD_NUMBER]"
type input "RE: Request for PeopleSoft Contract ID - NYCTA - Enstoa Inc -600000000036586"
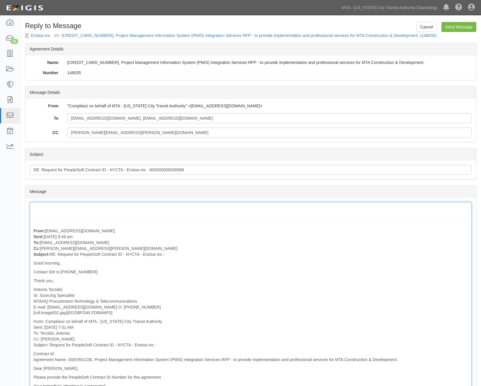
click at [104, 209] on div "From: [EMAIL_ADDRESS][DOMAIN_NAME] Sent: [DATE] 8:49 am To: [EMAIL_ADDRESS][DOM…" at bounding box center [251, 326] width 442 height 248
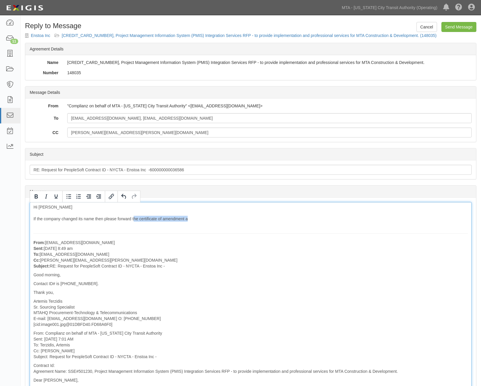
drag, startPoint x: 204, startPoint y: 220, endPoint x: 133, endPoint y: 221, distance: 70.7
click at [133, 221] on div "Hi [PERSON_NAME] If the company changed its name then please forward the certif…" at bounding box center [251, 332] width 442 height 260
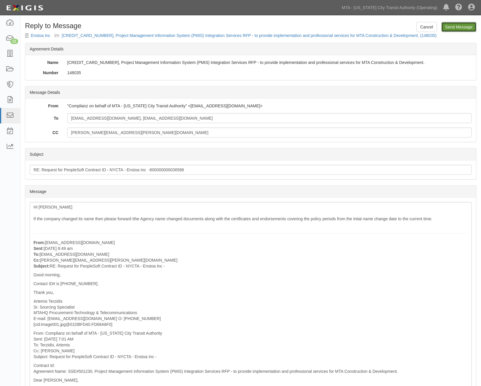
click at [462, 24] on input "Send Message" at bounding box center [458, 27] width 35 height 10
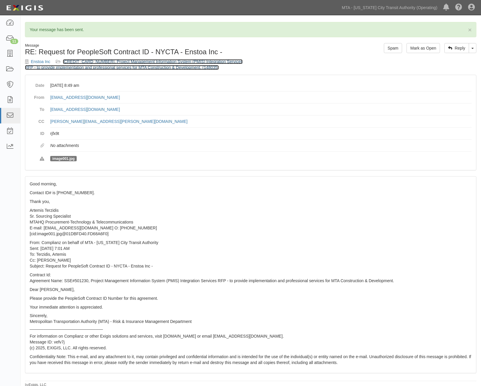
click at [154, 68] on link "[CREDIT_CARD_NUMBER], Project Management Information System (PMIS) Integration …" at bounding box center [134, 64] width 218 height 11
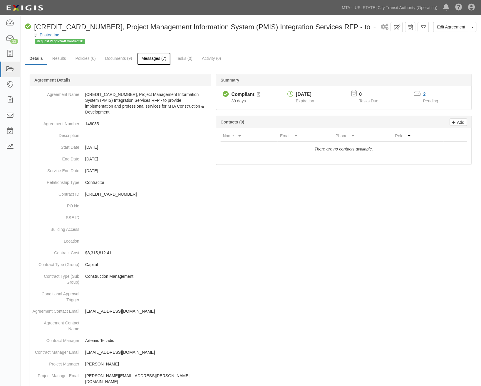
click at [153, 58] on link "Messages (7)" at bounding box center [154, 59] width 34 height 13
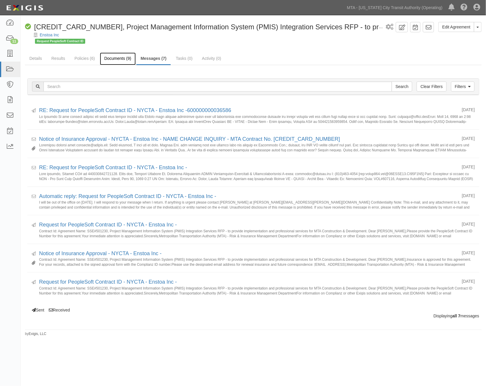
click at [122, 60] on link "Documents (9)" at bounding box center [118, 59] width 36 height 13
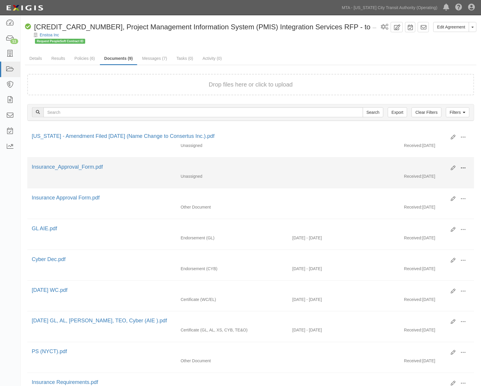
click at [464, 167] on span at bounding box center [462, 168] width 5 height 5
click at [423, 198] on link "Archive" at bounding box center [434, 198] width 46 height 11
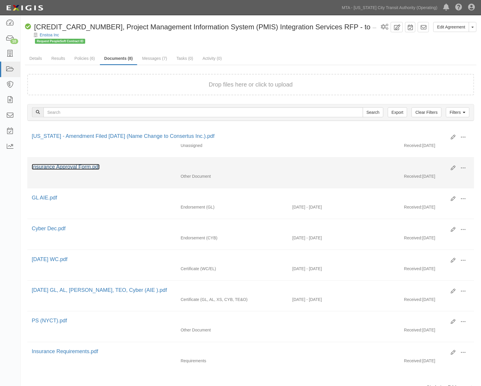
click at [78, 168] on link "Insurance Approval Form.pdf" at bounding box center [66, 167] width 68 height 6
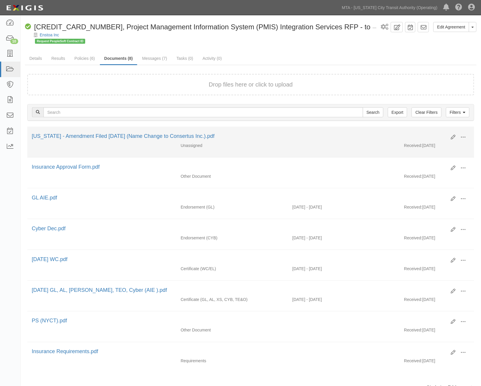
click at [291, 143] on div at bounding box center [344, 143] width 112 height 0
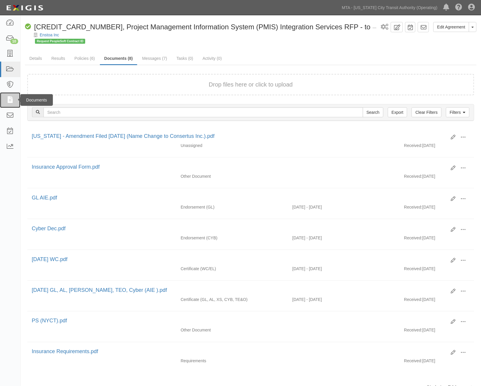
click at [8, 100] on icon at bounding box center [10, 100] width 8 height 7
click at [450, 28] on link "Edit Agreement" at bounding box center [451, 27] width 36 height 10
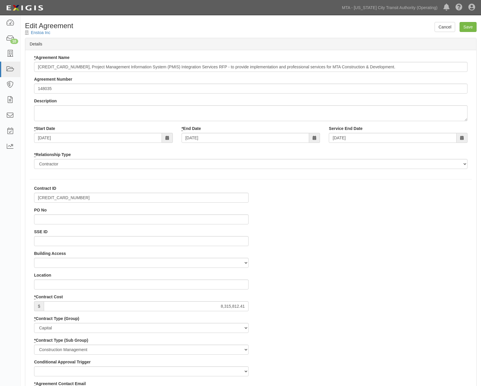
select select
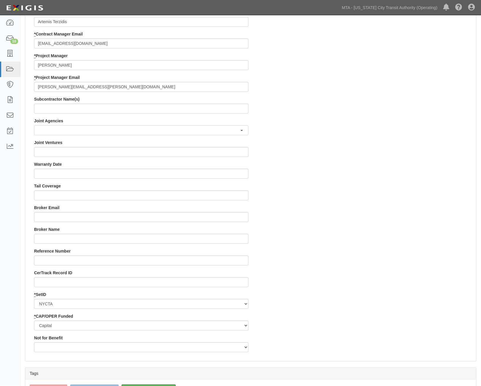
scroll to position [497, 0]
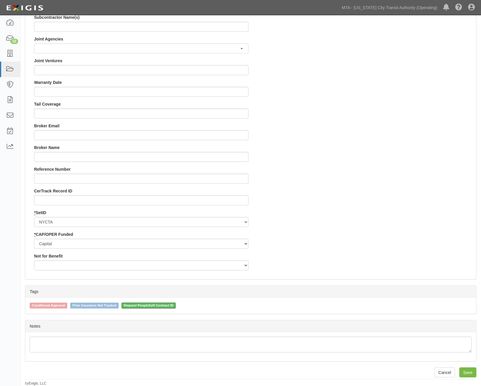
click at [140, 306] on span "Request PeopleSoft Contract ID" at bounding box center [149, 306] width 54 height 6
click at [119, 306] on input "Request PeopleSoft Contract ID" at bounding box center [118, 306] width 4 height 4
checkbox input "false"
click at [470, 375] on input "Save" at bounding box center [467, 373] width 17 height 10
type input "8315812.41"
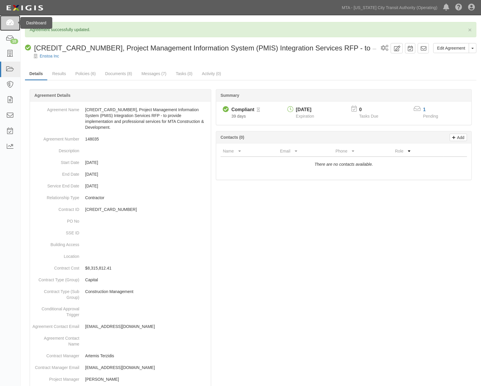
click at [12, 20] on icon at bounding box center [10, 23] width 8 height 7
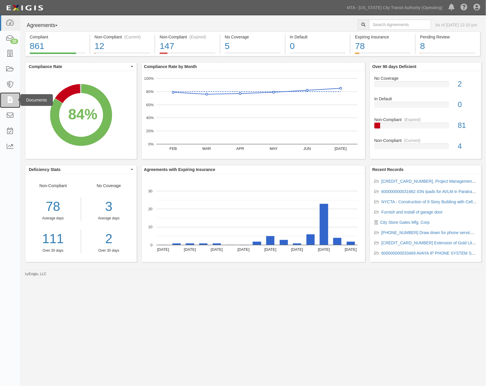
click at [7, 98] on icon at bounding box center [10, 100] width 8 height 7
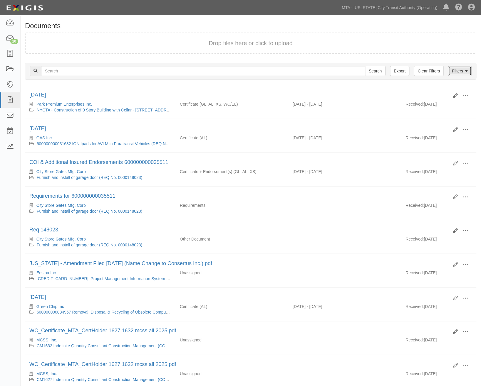
drag, startPoint x: 466, startPoint y: 71, endPoint x: 404, endPoint y: 73, distance: 62.6
click at [466, 71] on icon at bounding box center [466, 71] width 3 height 4
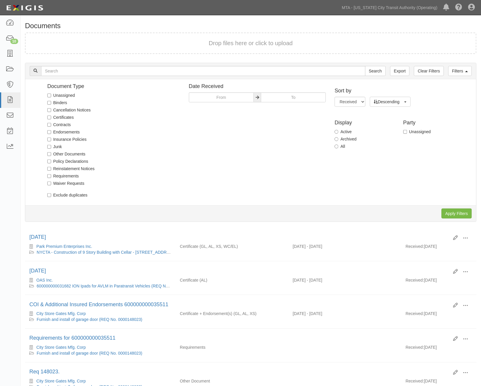
click at [66, 96] on label "Unassigned" at bounding box center [61, 95] width 28 height 6
click at [51, 96] on input "Unassigned" at bounding box center [49, 96] width 4 height 4
checkbox input "true"
click at [445, 219] on div "Apply Filters Clear Filters" at bounding box center [250, 213] width 451 height 16
click at [451, 212] on input "Apply Filters" at bounding box center [456, 214] width 30 height 10
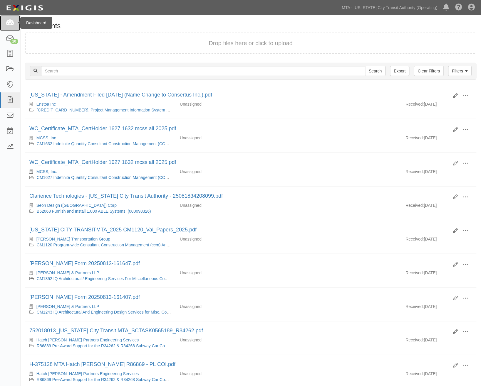
click at [8, 22] on icon at bounding box center [10, 23] width 8 height 7
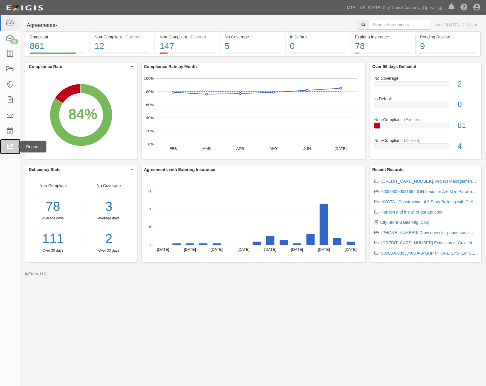
click at [9, 145] on icon at bounding box center [10, 147] width 8 height 7
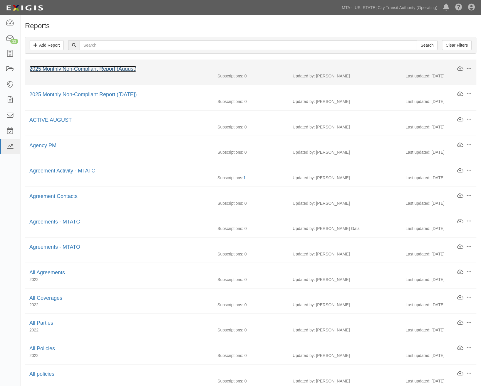
click at [123, 70] on link "2025 Monthly Non-Compliant Report (August)" at bounding box center [82, 69] width 107 height 6
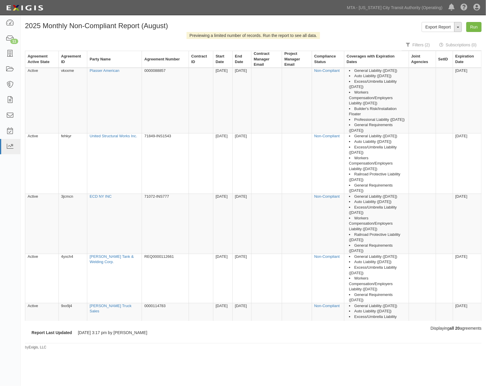
click at [460, 24] on button "ToggleReportDropdown" at bounding box center [458, 27] width 8 height 10
click at [448, 37] on link "Edit Report" at bounding box center [445, 38] width 46 height 8
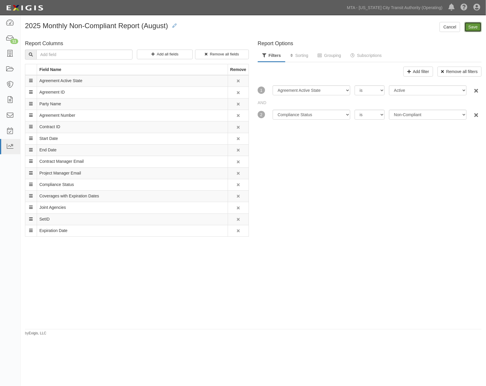
click at [473, 28] on input "Save" at bounding box center [472, 27] width 17 height 10
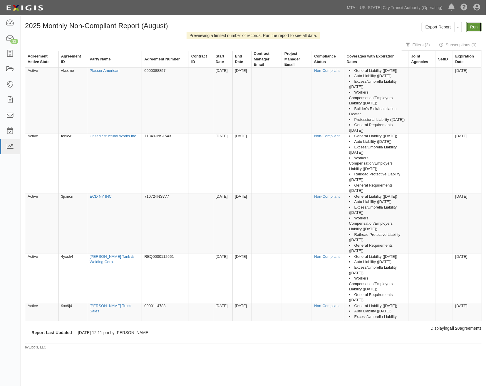
click at [476, 28] on link "Run" at bounding box center [473, 27] width 15 height 10
